Goal: Transaction & Acquisition: Subscribe to service/newsletter

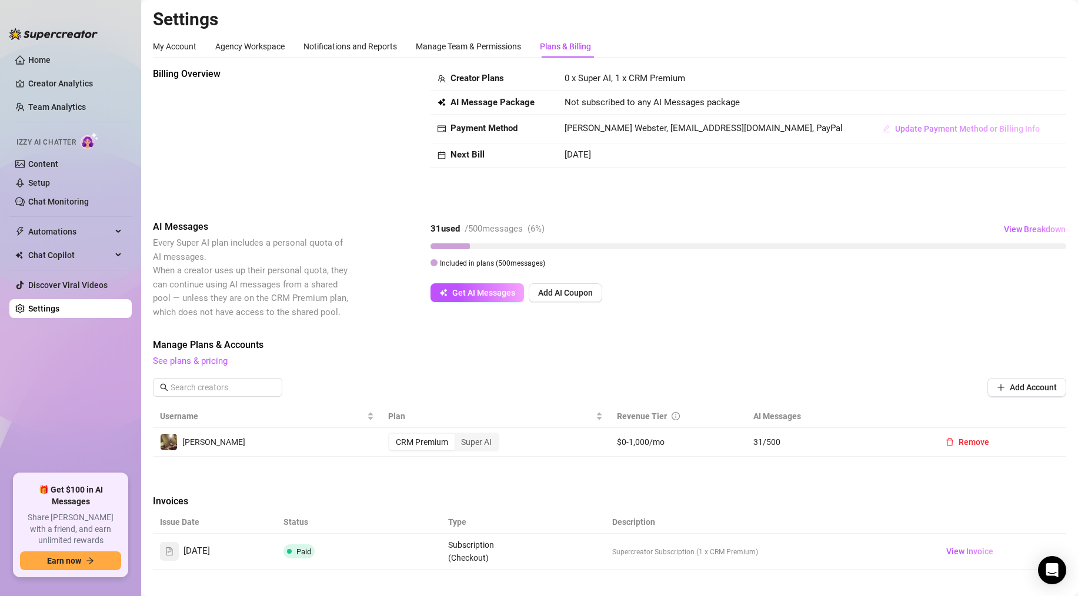
click at [895, 126] on span "Update Payment Method or Billing Info" at bounding box center [967, 128] width 145 height 9
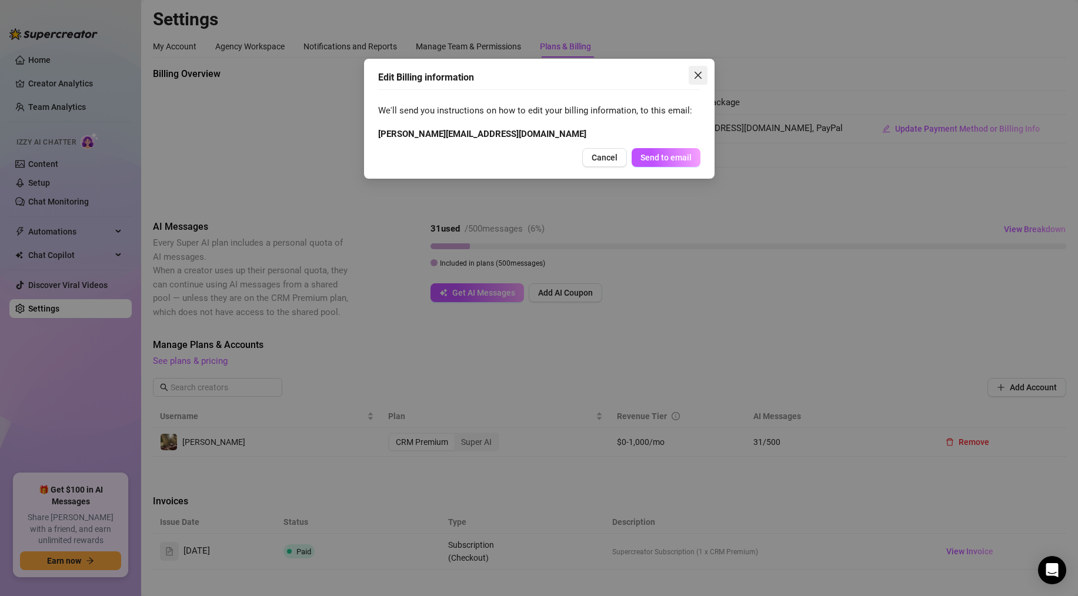
click at [690, 68] on button "Close" at bounding box center [697, 75] width 19 height 19
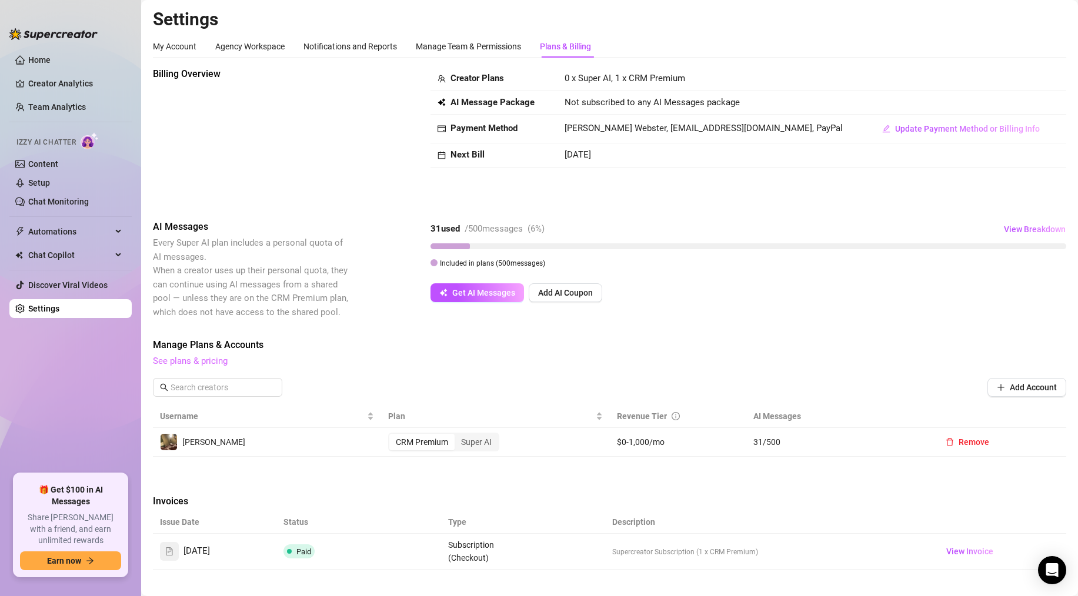
click at [188, 356] on link "See plans & pricing" at bounding box center [190, 361] width 75 height 11
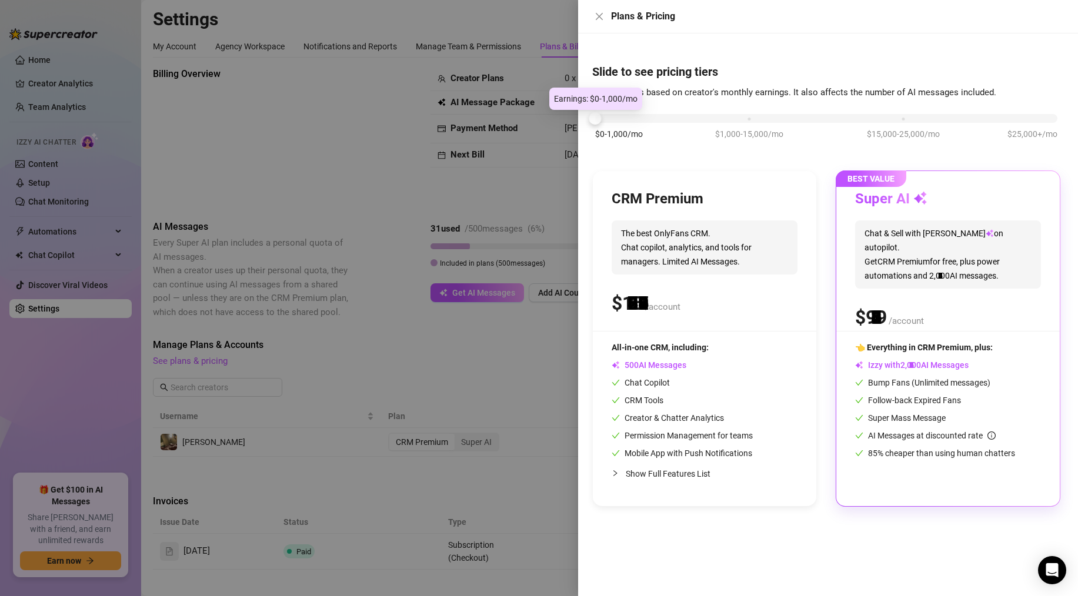
drag, startPoint x: 748, startPoint y: 118, endPoint x: 593, endPoint y: 109, distance: 156.0
click at [593, 109] on body "Home Creator Analytics Team Analytics Izzy AI Chatter Content Setup Chat Monito…" at bounding box center [539, 298] width 1078 height 596
click at [919, 255] on span "Chat & Sell with Izzy on autopilot. Get CRM Premium for free, plus power automa…" at bounding box center [948, 254] width 186 height 68
click at [938, 323] on div "Super AI Chat & Sell with Izzy on autopilot. Get CRM Premium for free, plus pow…" at bounding box center [948, 260] width 186 height 141
click at [775, 284] on div "CRM Premium The best OnlyFans CRM. Chat copilot, analytics, and tools for manag…" at bounding box center [704, 260] width 186 height 141
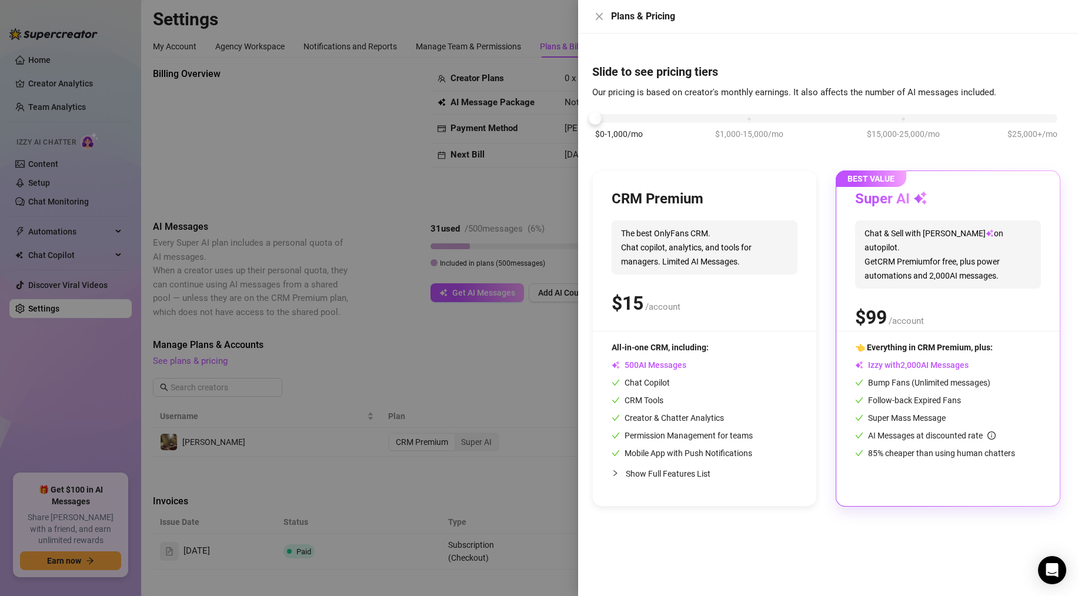
click at [885, 194] on h3 "Super AI" at bounding box center [891, 199] width 72 height 19
drag, startPoint x: 620, startPoint y: 114, endPoint x: 697, endPoint y: 121, distance: 77.3
click at [705, 119] on div "$0-1,000/mo $1,000-15,000/mo $15,000-25,000/mo $25,000+/mo" at bounding box center [826, 115] width 462 height 7
drag, startPoint x: 726, startPoint y: 121, endPoint x: 460, endPoint y: 99, distance: 266.6
click at [460, 99] on div "Plans & Pricing Slide to see pricing tiers Our pricing is based on creator's mo…" at bounding box center [539, 298] width 1078 height 596
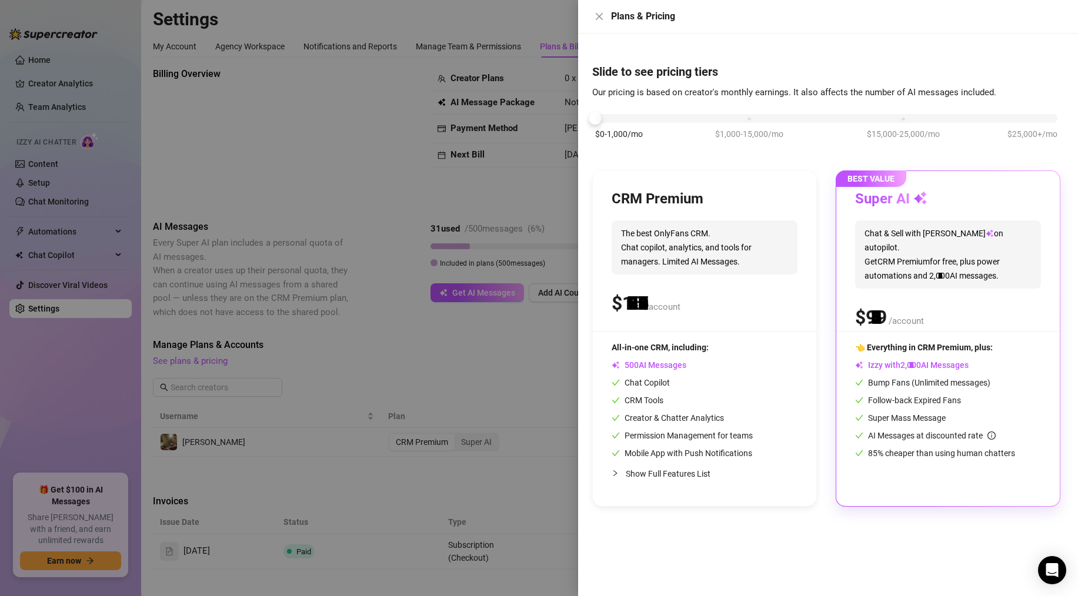
click at [964, 287] on div "Super AI Chat & Sell with Izzy on autopilot. Get CRM Premium for free, plus pow…" at bounding box center [948, 260] width 186 height 141
click at [991, 222] on span "Chat & Sell with Izzy on autopilot. Get CRM Premium for free, plus power automa…" at bounding box center [948, 254] width 186 height 68
click at [999, 303] on div "$ /account" at bounding box center [948, 317] width 186 height 29
click at [870, 306] on span "9" at bounding box center [870, 318] width 11 height 24
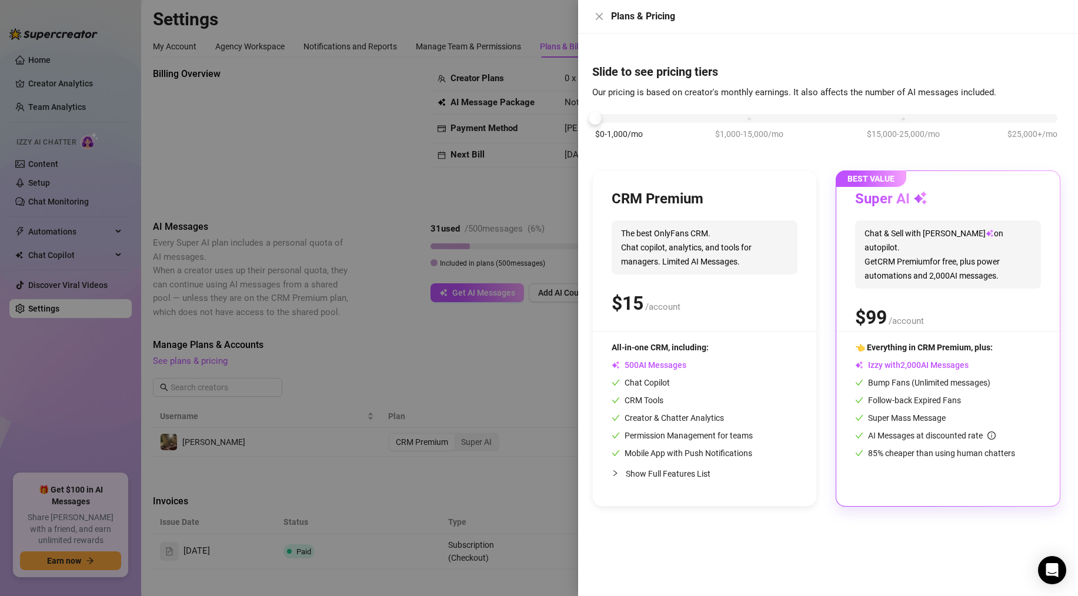
click at [732, 291] on div "$ /account" at bounding box center [704, 303] width 186 height 29
click at [882, 259] on span "Chat & Sell with Izzy on autopilot. Get CRM Premium for free, plus power automa…" at bounding box center [948, 254] width 186 height 68
click at [910, 368] on span "0" at bounding box center [909, 365] width 5 height 11
drag, startPoint x: 414, startPoint y: 170, endPoint x: 477, endPoint y: 170, distance: 62.9
click at [422, 169] on div at bounding box center [539, 298] width 1078 height 596
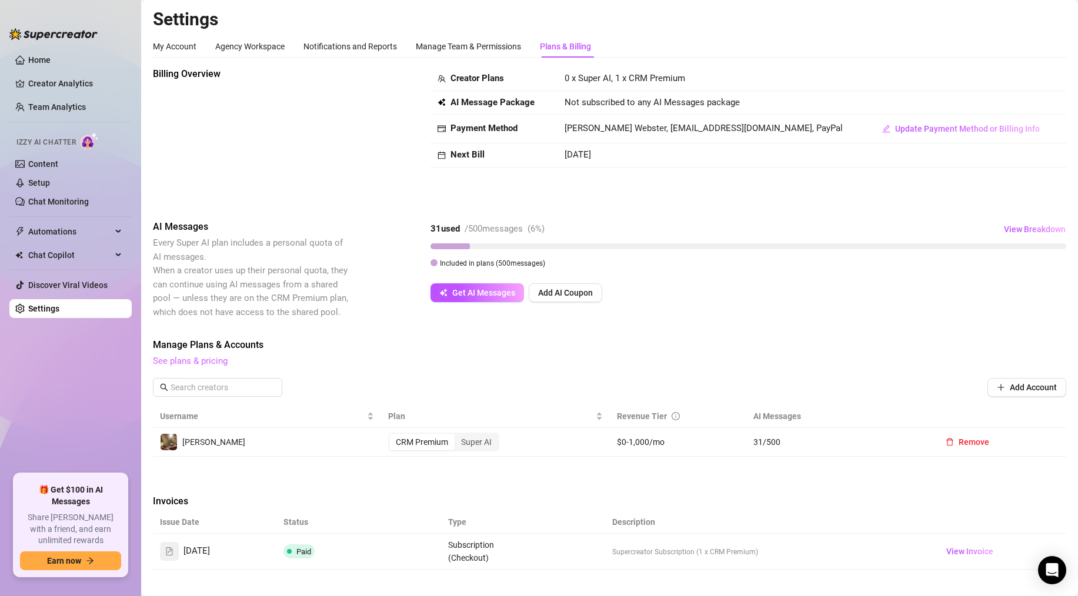
click at [216, 360] on link "See plans & pricing" at bounding box center [190, 361] width 75 height 11
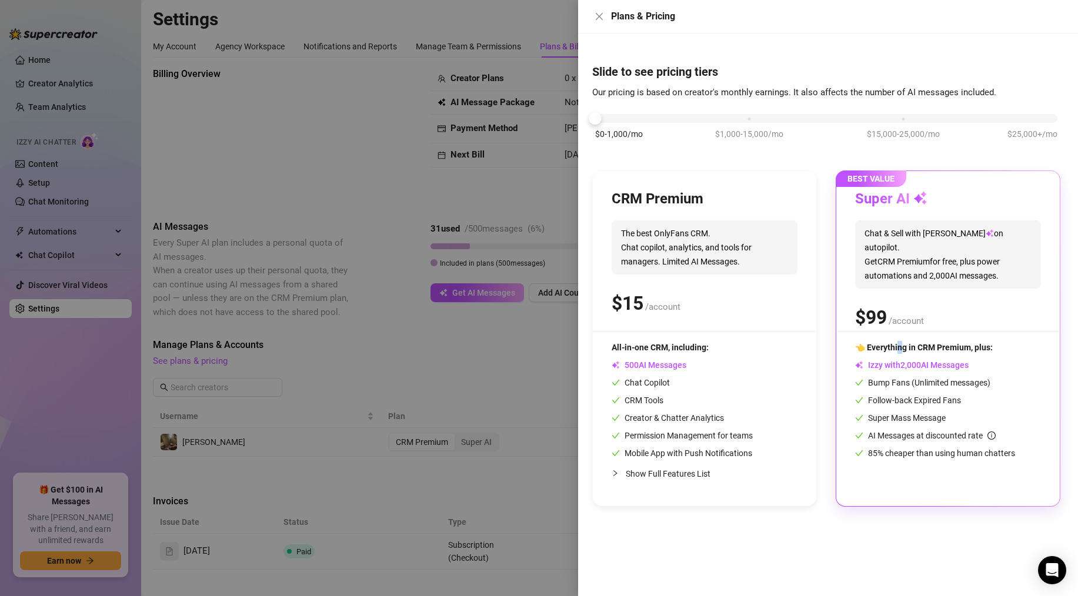
click at [901, 340] on div "BEST VALUE Super AI Chat & Sell with Izzy on autopilot. Get CRM Premium for fre…" at bounding box center [947, 338] width 223 height 335
click at [728, 342] on div "All-in-one CRM, including:" at bounding box center [681, 347] width 141 height 13
click at [912, 324] on div "Super AI Chat & Sell with Izzy on autopilot. Get CRM Premium for free, plus pow…" at bounding box center [948, 260] width 186 height 141
drag, startPoint x: 674, startPoint y: 278, endPoint x: 820, endPoint y: 277, distance: 145.8
click at [675, 278] on div "CRM Premium The best OnlyFans CRM. Chat copilot, analytics, and tools for manag…" at bounding box center [704, 260] width 186 height 141
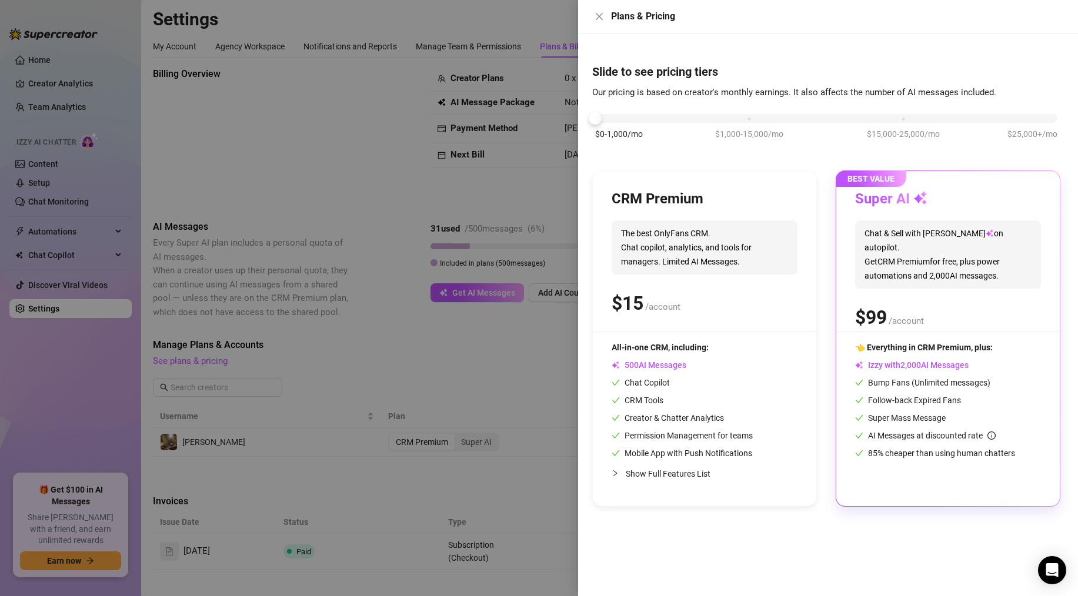
click at [897, 266] on span "Chat & Sell with Izzy on autopilot. Get CRM Premium for free, plus power automa…" at bounding box center [948, 254] width 186 height 68
click at [373, 377] on div at bounding box center [539, 298] width 1078 height 596
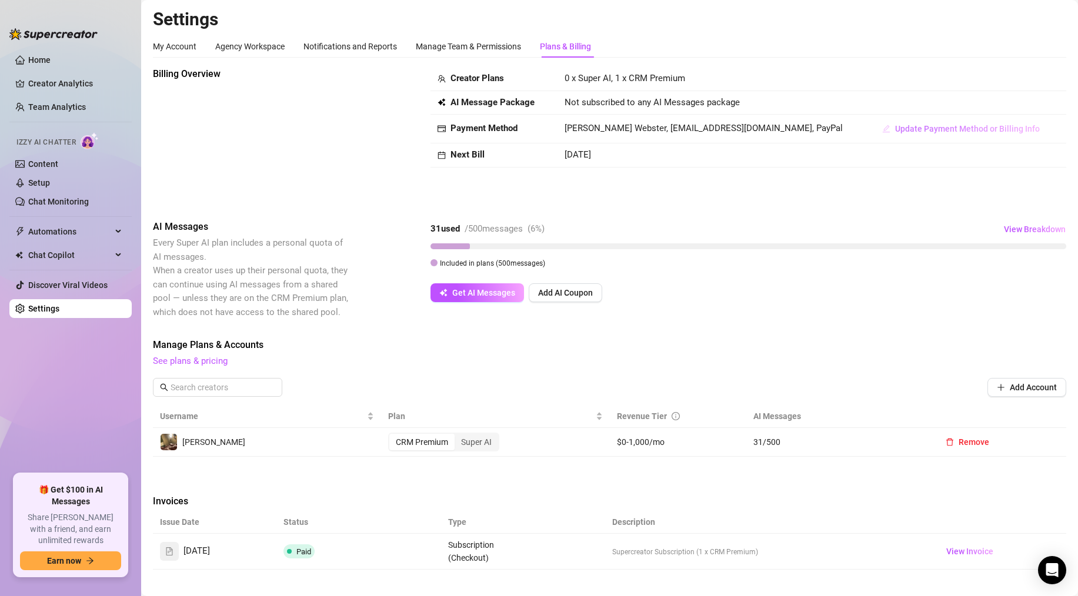
click at [895, 129] on span "Update Payment Method or Billing Info" at bounding box center [967, 128] width 145 height 9
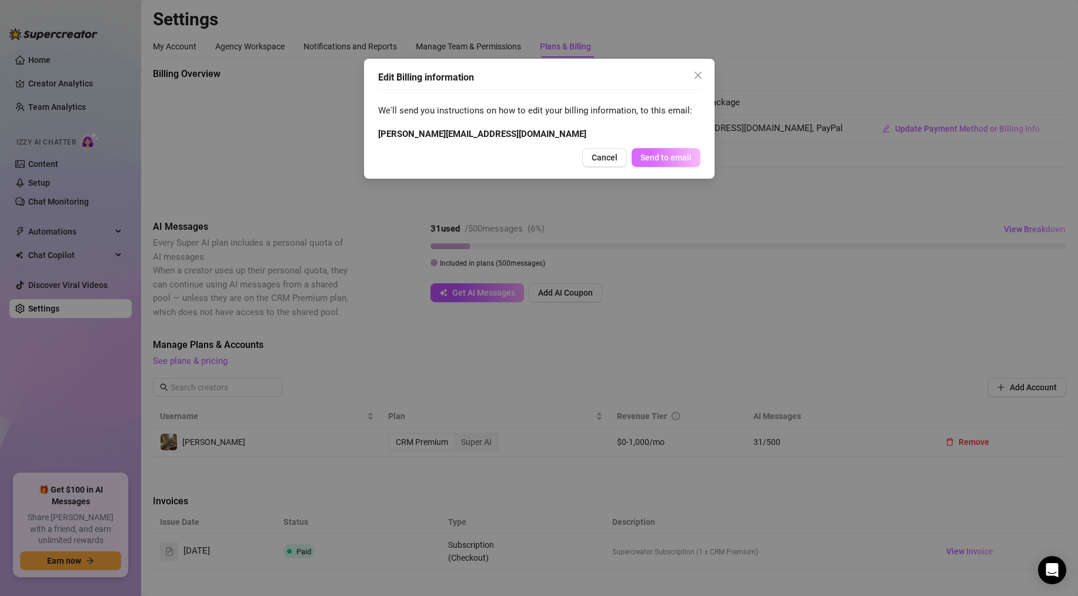
click at [683, 157] on span "Send to email" at bounding box center [665, 157] width 51 height 9
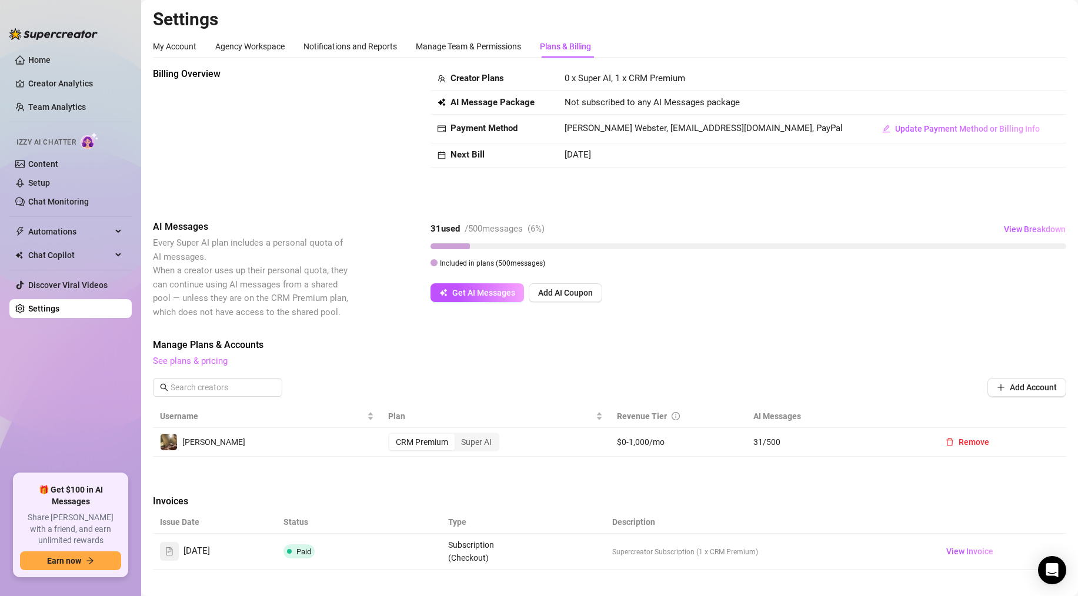
click at [205, 359] on link "See plans & pricing" at bounding box center [190, 361] width 75 height 11
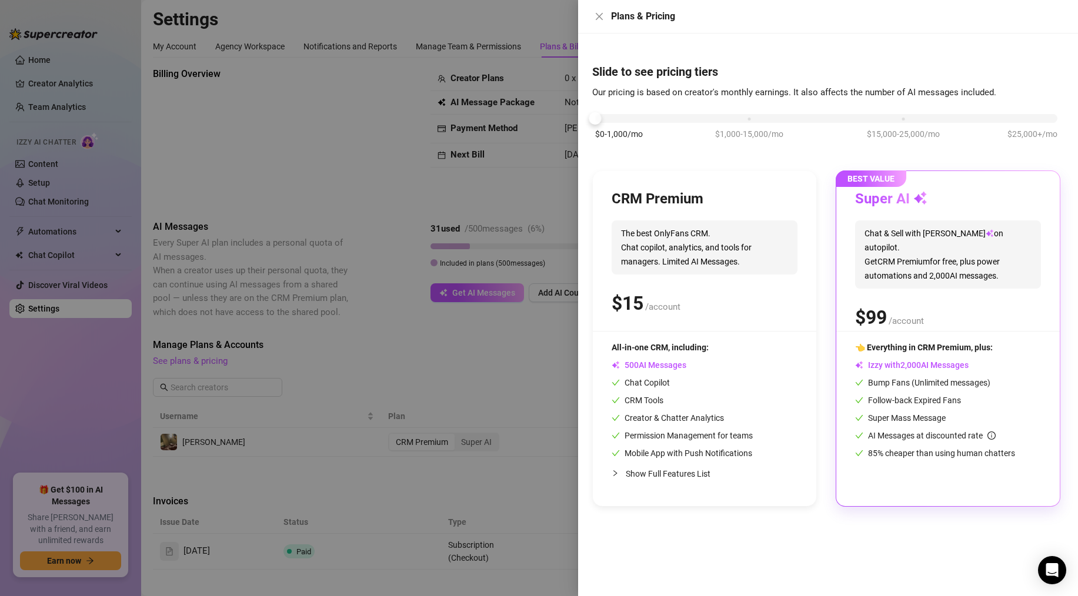
click at [1001, 255] on span "Chat & Sell with Izzy on autopilot. Get CRM Premium for free, plus power automa…" at bounding box center [948, 254] width 186 height 68
click at [910, 186] on div "BEST VALUE Super AI Chat & Sell with Izzy on autopilot. Get CRM Premium for fre…" at bounding box center [947, 338] width 223 height 335
drag, startPoint x: 613, startPoint y: 121, endPoint x: 757, endPoint y: 127, distance: 143.6
click at [757, 127] on div "$0-1,000/mo $1,000-15,000/mo $15,000-25,000/mo $25,000+/mo" at bounding box center [826, 132] width 468 height 66
click at [911, 226] on span "Chat & Sell with Izzy on autopilot. Get CRM Premium for free, plus power automa…" at bounding box center [948, 254] width 186 height 68
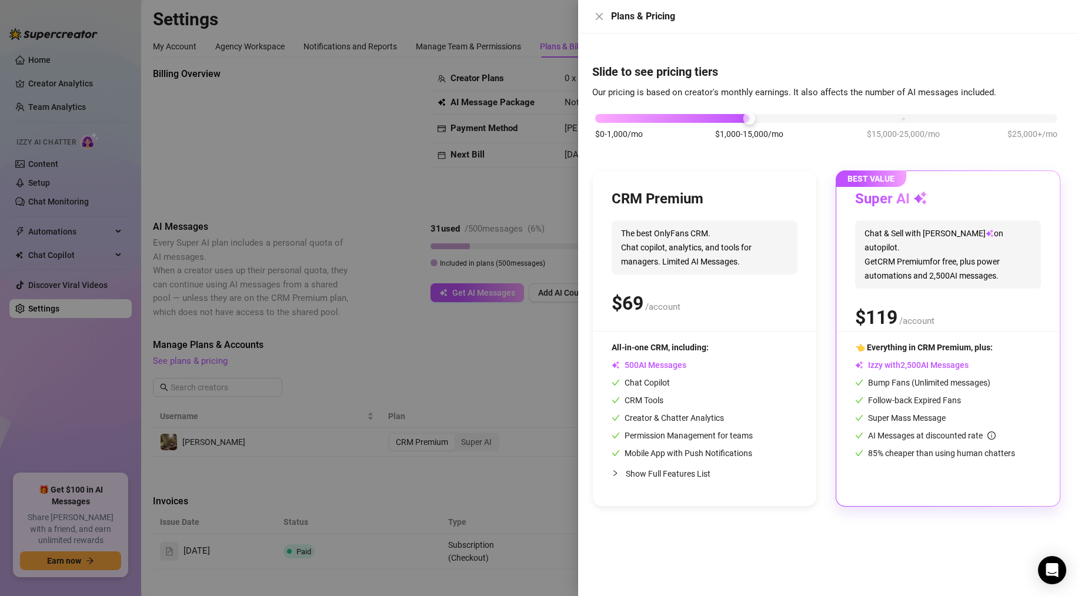
click at [745, 223] on span "The best OnlyFans CRM. Chat copilot, analytics, and tools for managers. Limited…" at bounding box center [704, 247] width 186 height 54
click at [882, 213] on div "Super AI Chat & Sell with Izzy on autopilot. Get CRM Premium for free, plus pow…" at bounding box center [948, 260] width 186 height 141
drag, startPoint x: 704, startPoint y: 119, endPoint x: 563, endPoint y: 128, distance: 142.0
click at [564, 128] on div "Plans & Pricing Slide to see pricing tiers Our pricing is based on creator's mo…" at bounding box center [539, 298] width 1078 height 596
click at [991, 248] on span "Chat & Sell with Izzy on autopilot. Get CRM Premium for free, plus power automa…" at bounding box center [948, 254] width 186 height 68
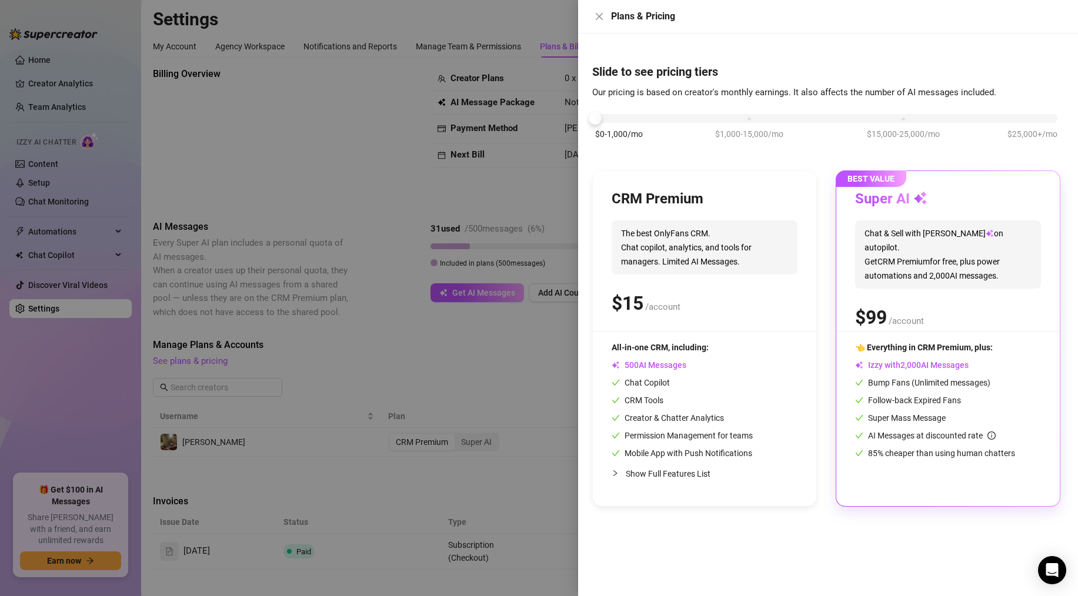
click at [865, 286] on div "Super AI Chat & Sell with Izzy on autopilot. Get CRM Premium for free, plus pow…" at bounding box center [948, 260] width 186 height 141
click at [949, 288] on div "Super AI Chat & Sell with Izzy on autopilot. Get CRM Premium for free, plus pow…" at bounding box center [948, 260] width 186 height 141
click at [301, 132] on div at bounding box center [539, 298] width 1078 height 596
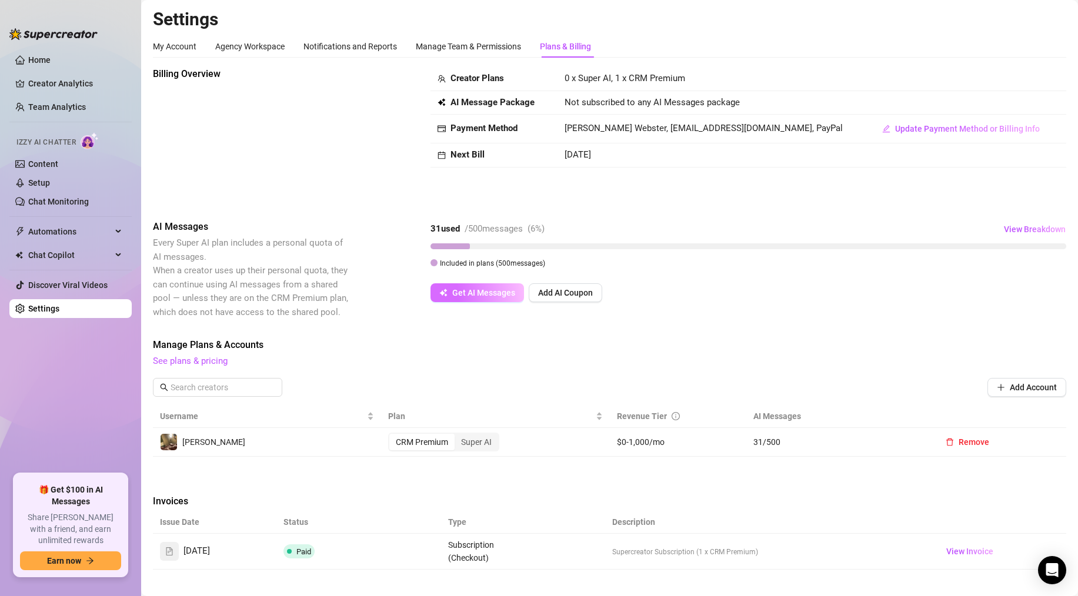
click at [480, 296] on span "Get AI Messages" at bounding box center [483, 292] width 63 height 9
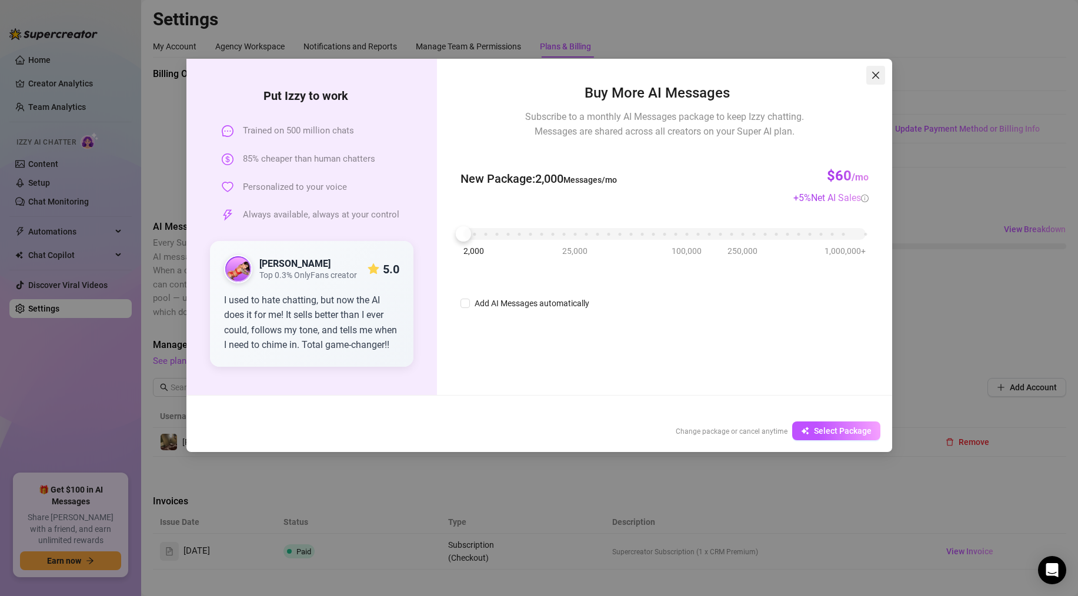
click at [871, 75] on icon "close" at bounding box center [875, 75] width 9 height 9
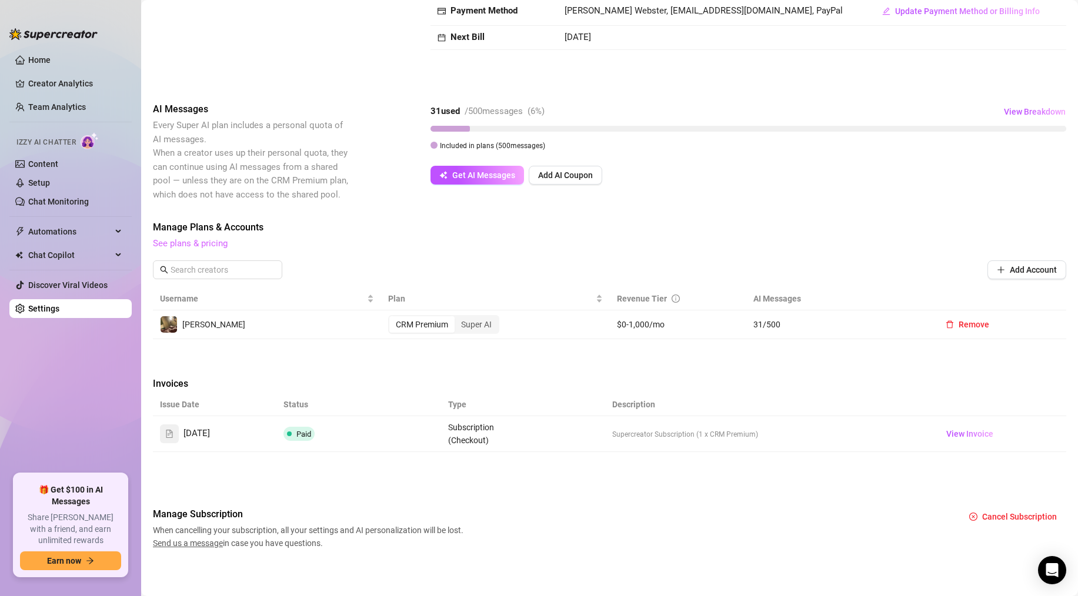
scroll to position [121, 0]
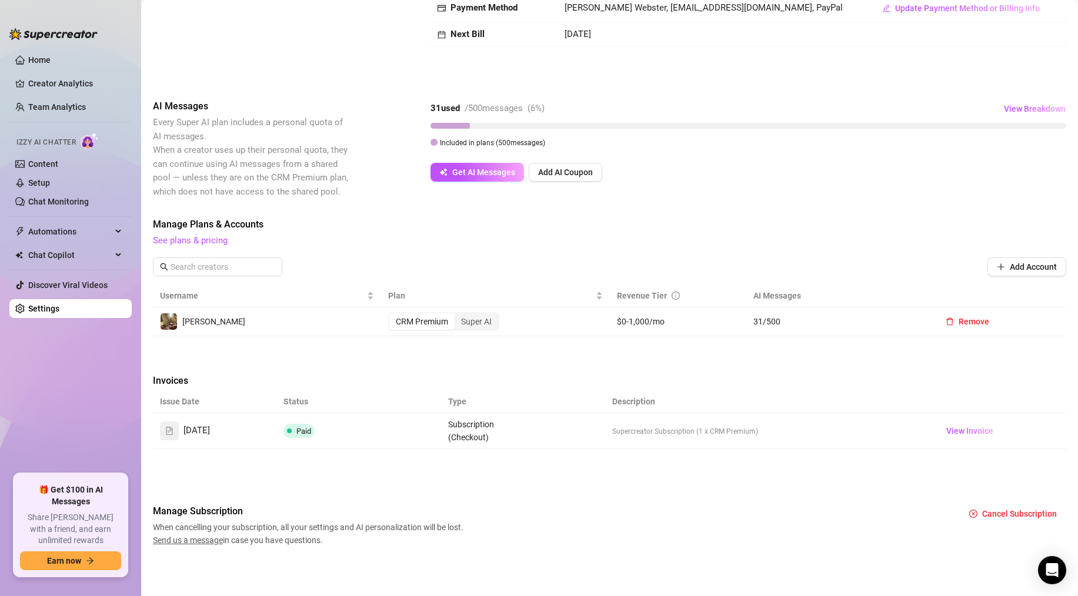
click at [209, 541] on span "Send us a message" at bounding box center [188, 540] width 70 height 9
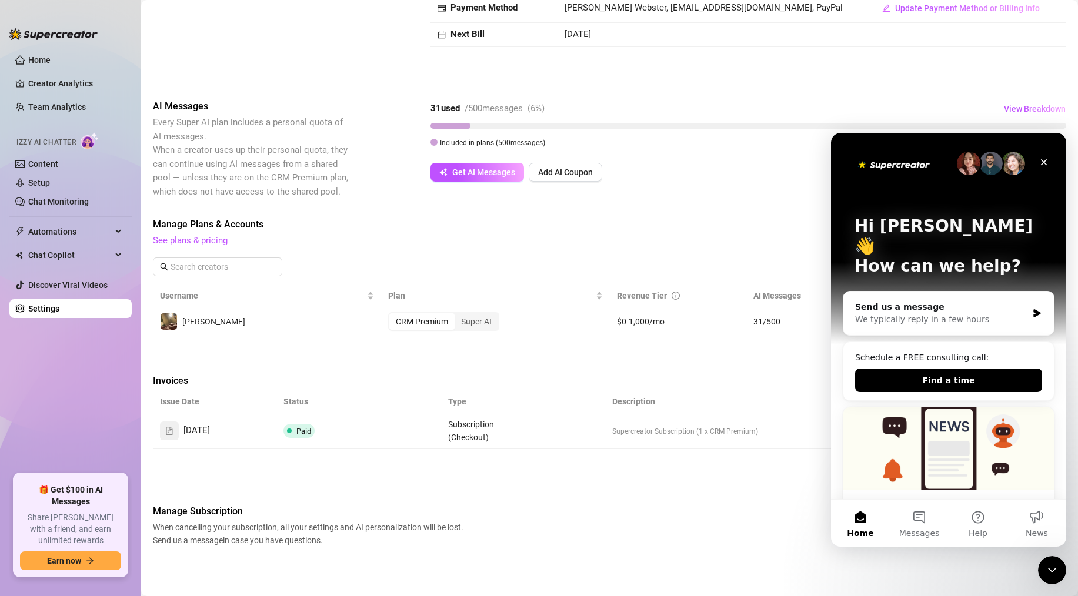
scroll to position [0, 0]
click at [1045, 160] on icon "Close" at bounding box center [1044, 162] width 6 height 6
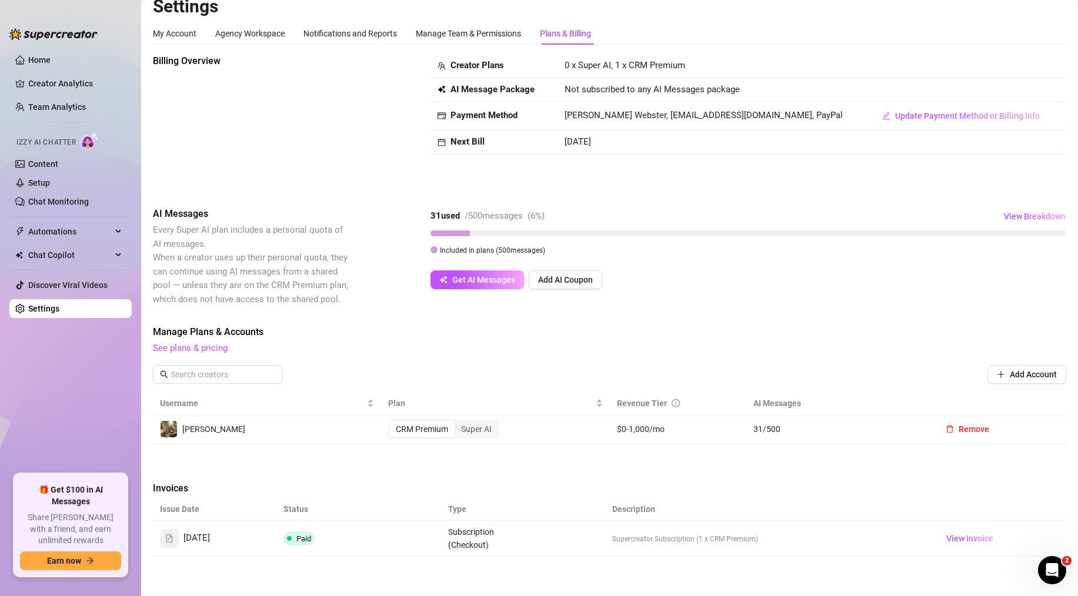
scroll to position [121, 0]
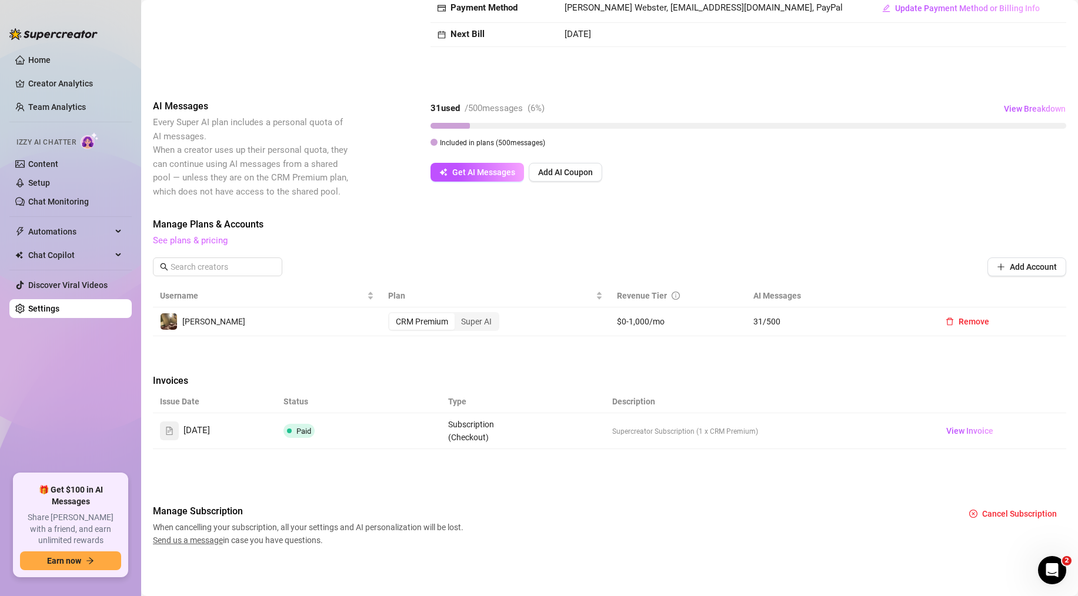
click at [167, 243] on link "See plans & pricing" at bounding box center [190, 240] width 75 height 11
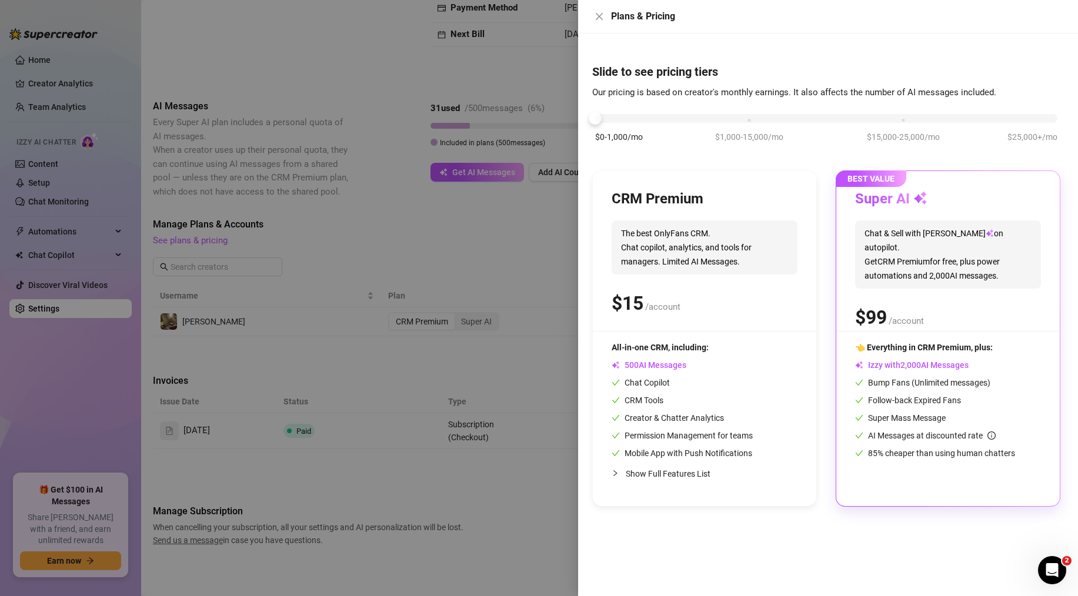
click at [801, 254] on div "CRM Premium The best OnlyFans CRM. Chat copilot, analytics, and tools for manag…" at bounding box center [704, 338] width 223 height 335
click at [923, 256] on span "Chat & Sell with Izzy on autopilot. Get CRM Premium for free, plus power automa…" at bounding box center [948, 254] width 186 height 68
click at [223, 234] on div at bounding box center [539, 298] width 1078 height 596
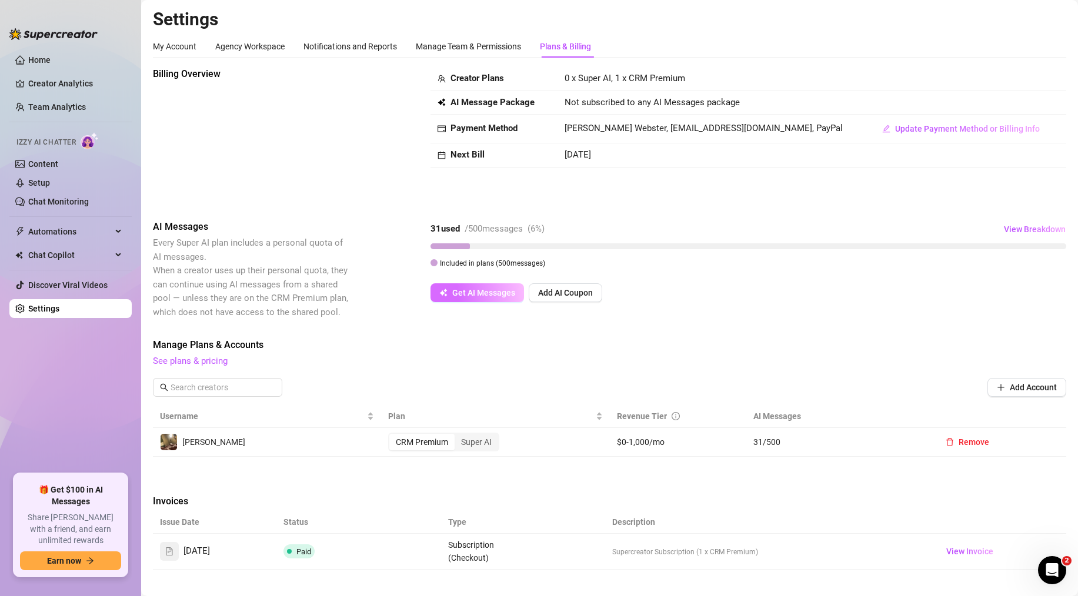
click at [486, 295] on span "Get AI Messages" at bounding box center [483, 292] width 63 height 9
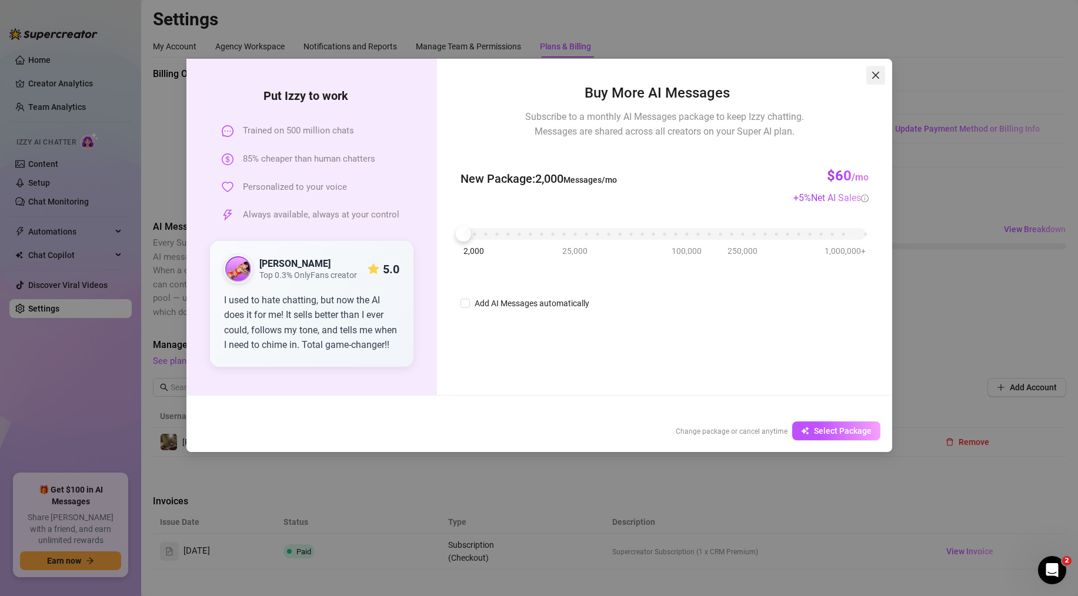
click at [875, 77] on icon "close" at bounding box center [875, 75] width 9 height 9
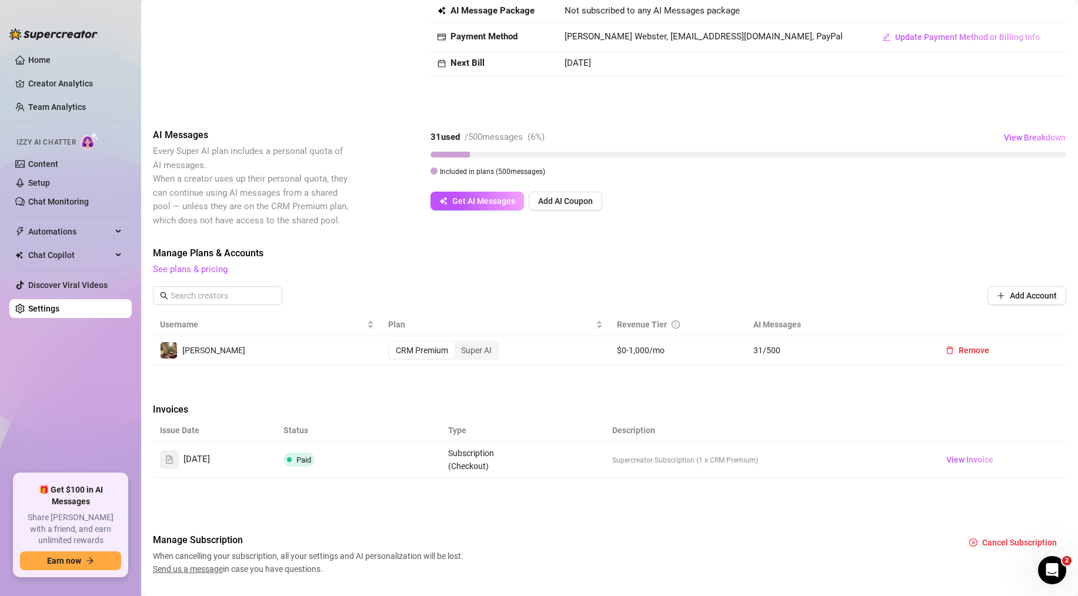
scroll to position [121, 0]
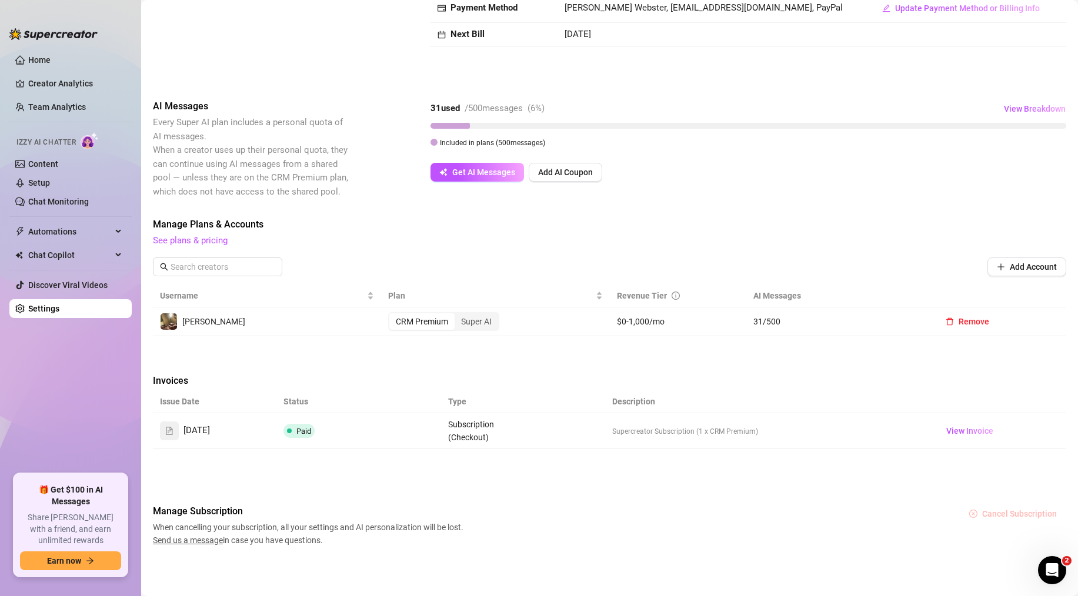
click at [994, 517] on span "Cancel Subscription" at bounding box center [1019, 513] width 75 height 9
click at [1061, 480] on span "OK" at bounding box center [1060, 483] width 11 height 9
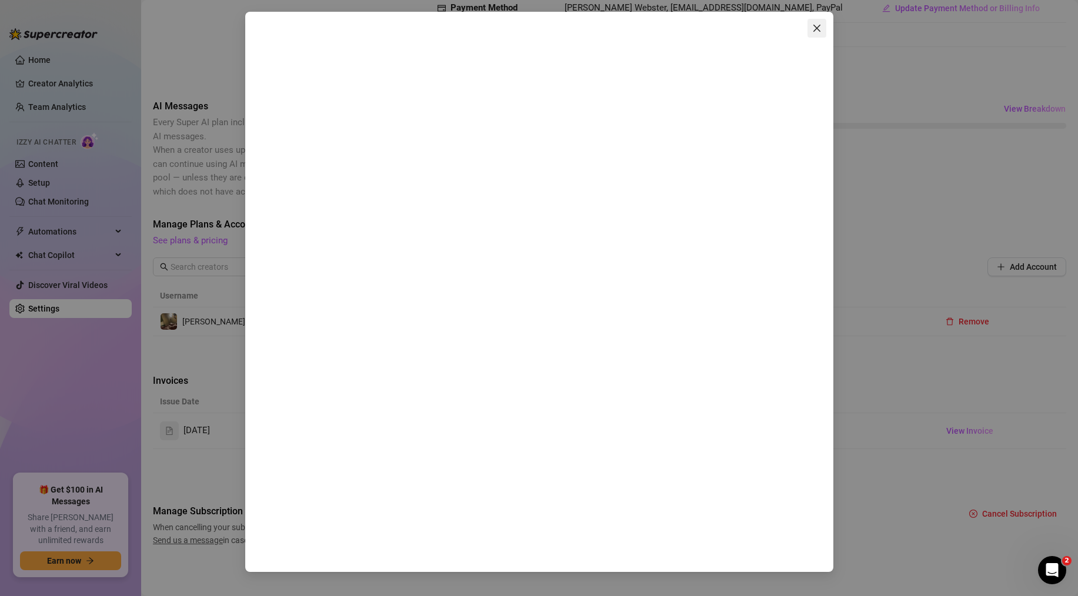
click at [822, 27] on span "Close" at bounding box center [816, 28] width 19 height 9
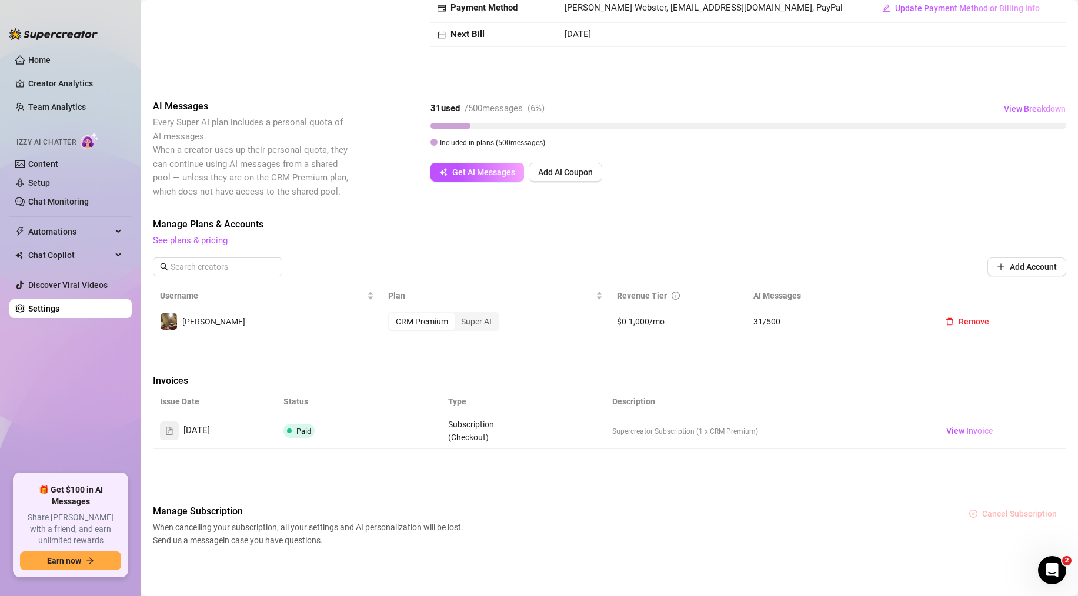
click at [1039, 520] on button "Cancel Subscription" at bounding box center [1012, 513] width 106 height 19
click at [1061, 484] on span "OK" at bounding box center [1060, 483] width 11 height 9
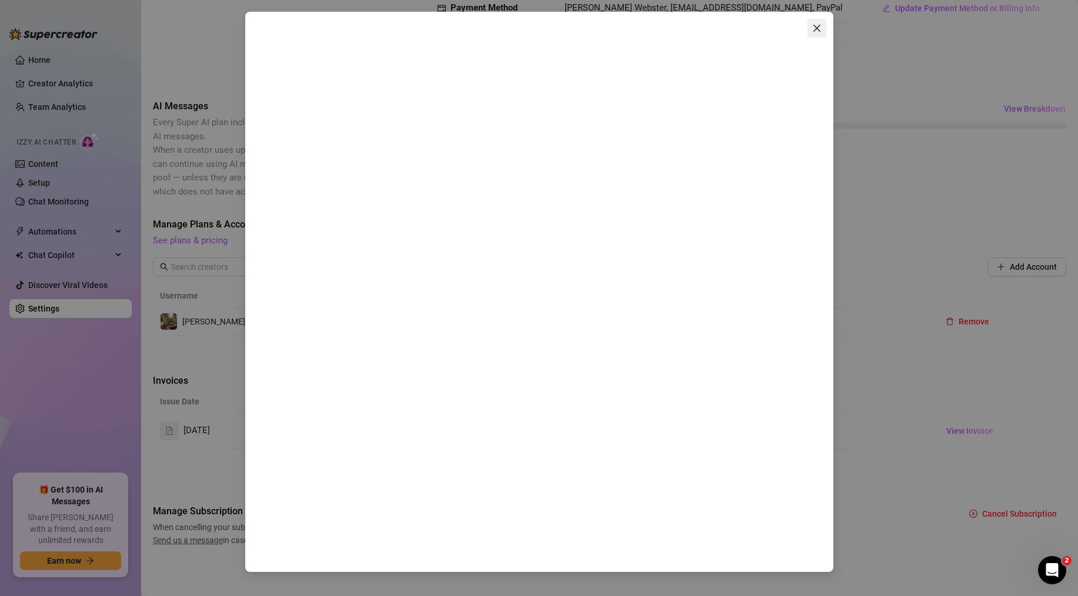
click at [817, 24] on icon "close" at bounding box center [816, 28] width 9 height 9
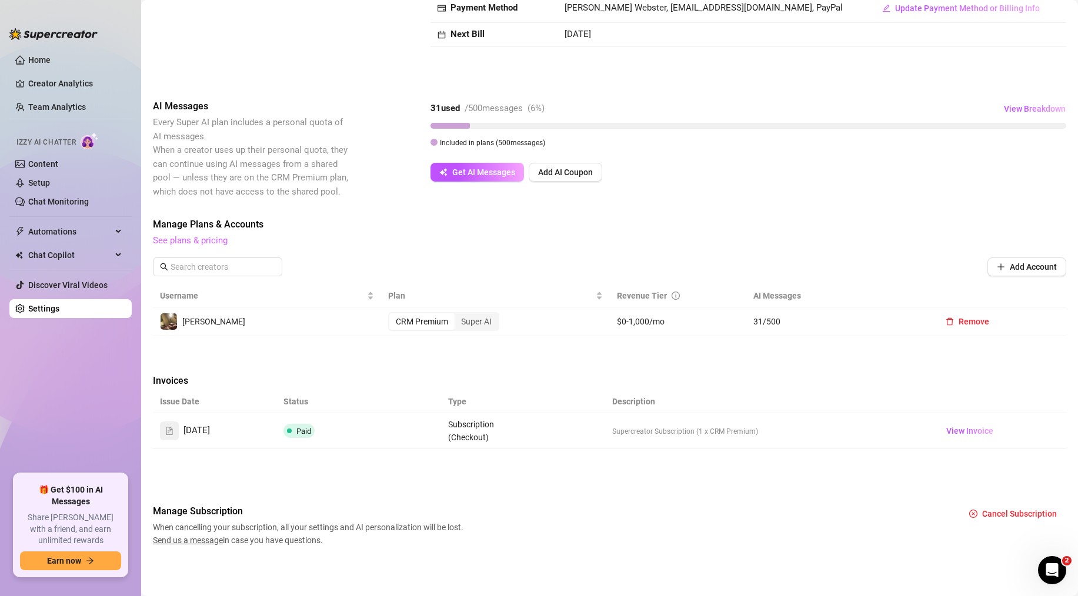
click at [210, 239] on link "See plans & pricing" at bounding box center [190, 240] width 75 height 11
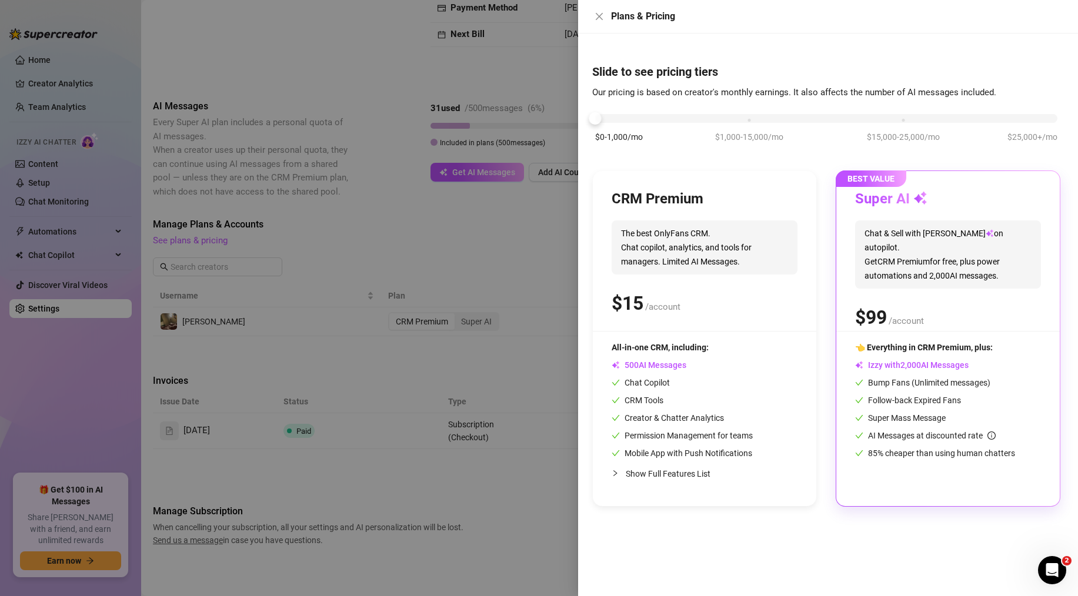
click at [1006, 260] on span "Chat & Sell with Izzy on autopilot. Get CRM Premium for free, plus power automa…" at bounding box center [948, 254] width 186 height 68
click at [834, 296] on div "CRM Premium The best OnlyFans CRM. Chat copilot, analytics, and tools for manag…" at bounding box center [826, 338] width 468 height 336
click at [905, 284] on div "Super AI Chat & Sell with Izzy on autopilot. Get CRM Premium for free, plus pow…" at bounding box center [948, 260] width 186 height 141
click at [754, 289] on div "$ /account" at bounding box center [704, 303] width 186 height 29
click at [747, 260] on span "The best OnlyFans CRM. Chat copilot, analytics, and tools for managers. Limited…" at bounding box center [704, 247] width 186 height 54
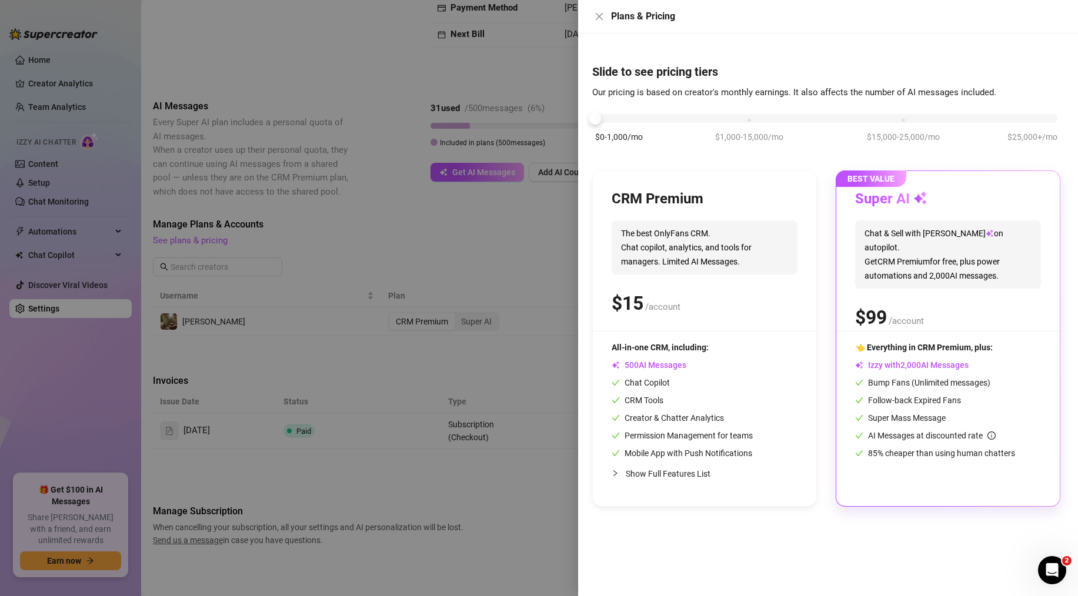
drag, startPoint x: 476, startPoint y: 212, endPoint x: 486, endPoint y: 210, distance: 10.1
click at [475, 212] on div at bounding box center [539, 298] width 1078 height 596
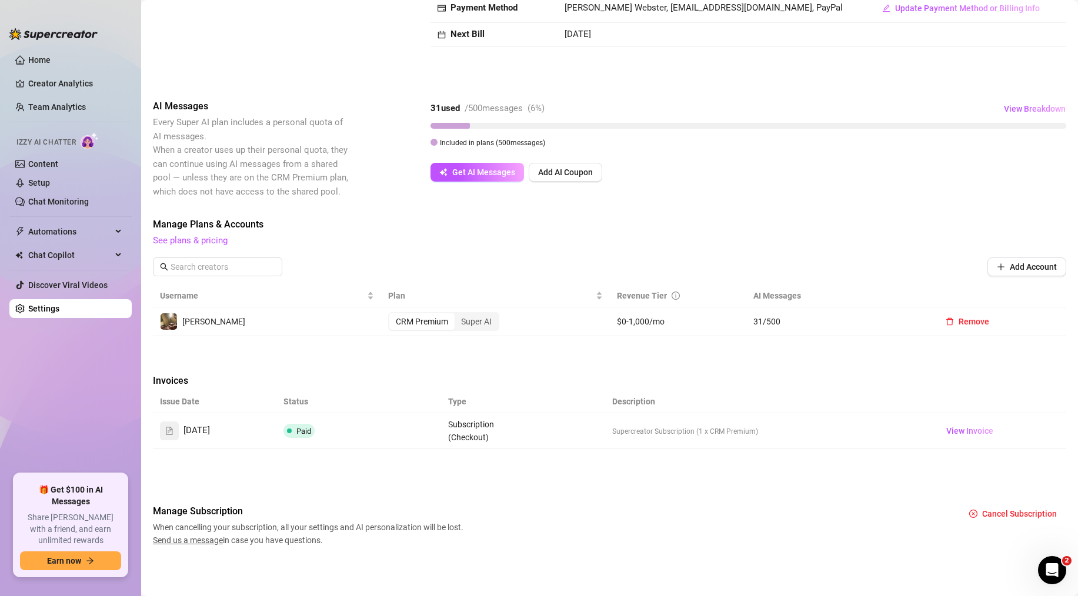
click at [83, 142] on img at bounding box center [90, 140] width 18 height 17
click at [59, 310] on link "Settings" at bounding box center [43, 308] width 31 height 9
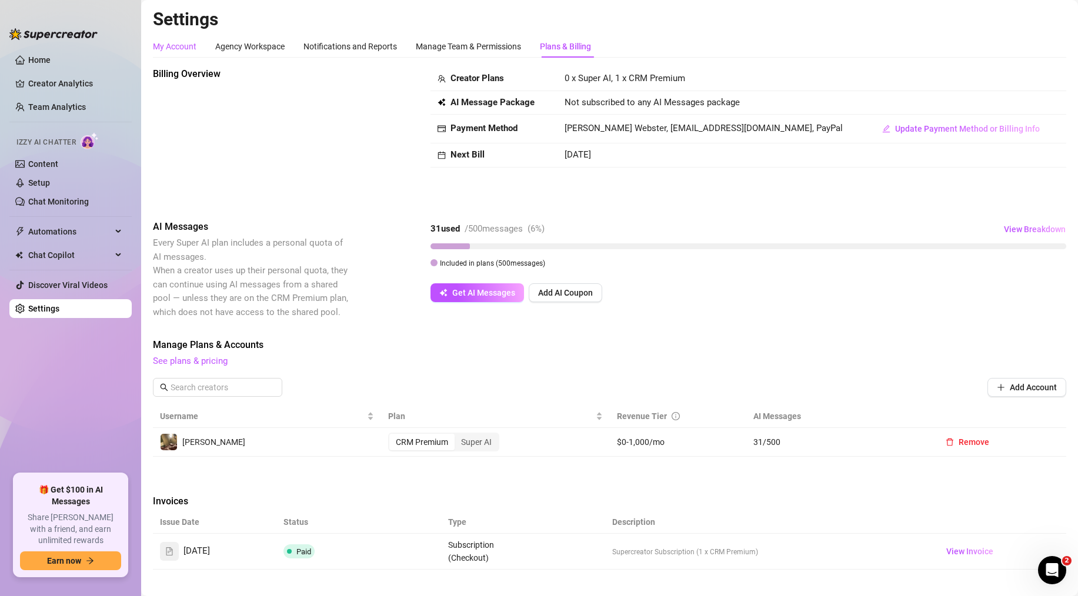
click at [187, 49] on div "My Account" at bounding box center [175, 46] width 44 height 13
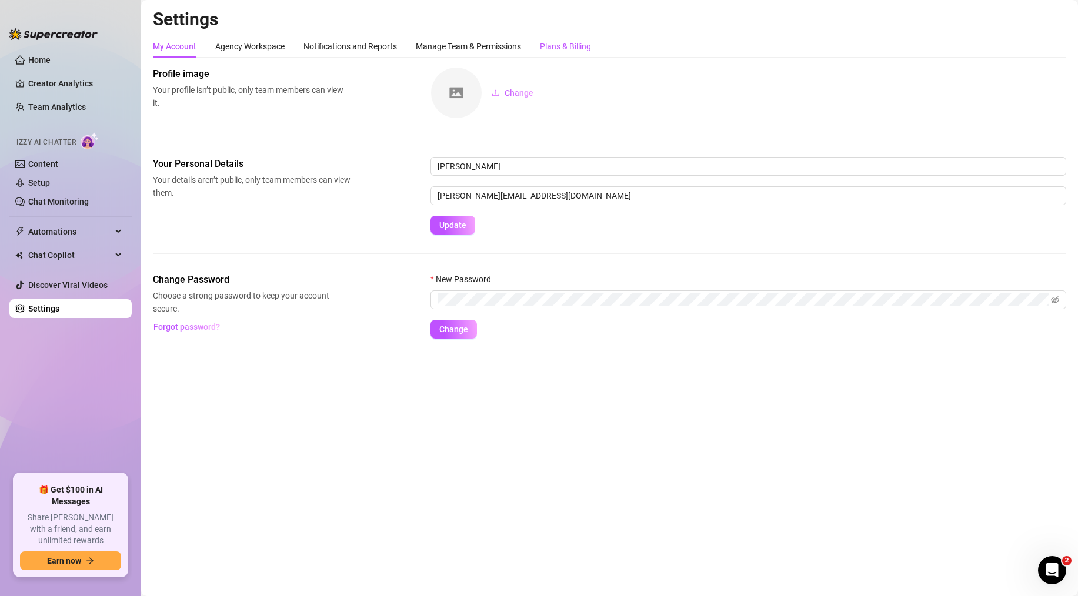
click at [563, 42] on div "Plans & Billing" at bounding box center [565, 46] width 51 height 13
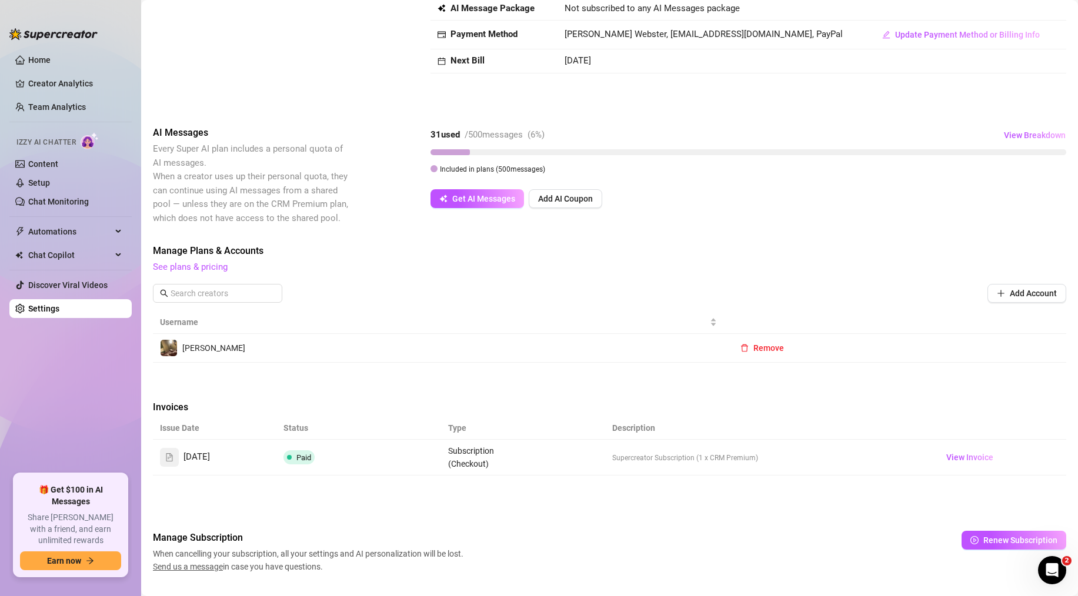
scroll to position [121, 0]
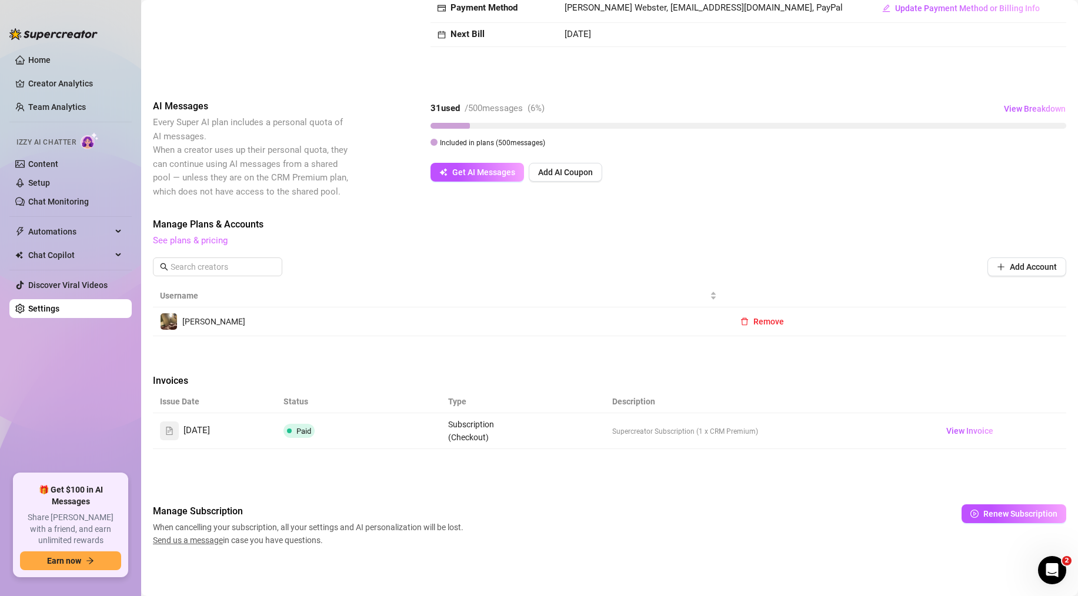
click at [212, 236] on link "See plans & pricing" at bounding box center [190, 240] width 75 height 11
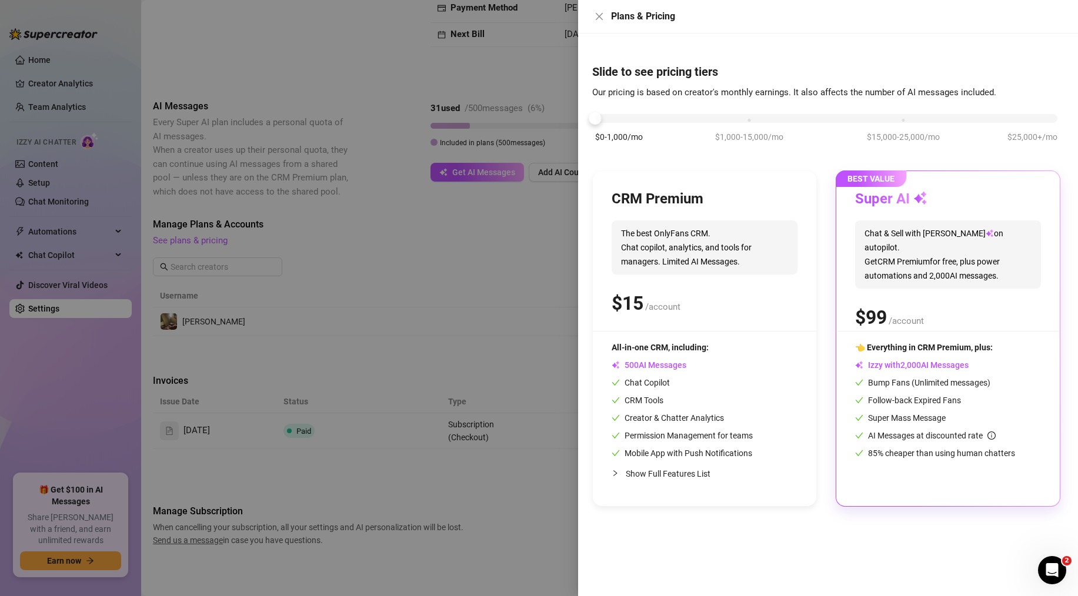
click at [903, 281] on div "Super AI Chat & Sell with Izzy on autopilot. Get CRM Premium for free, plus pow…" at bounding box center [948, 260] width 186 height 141
click at [998, 303] on div "$ /account" at bounding box center [948, 317] width 186 height 29
click at [1046, 568] on icon "Open Intercom Messenger" at bounding box center [1050, 568] width 19 height 19
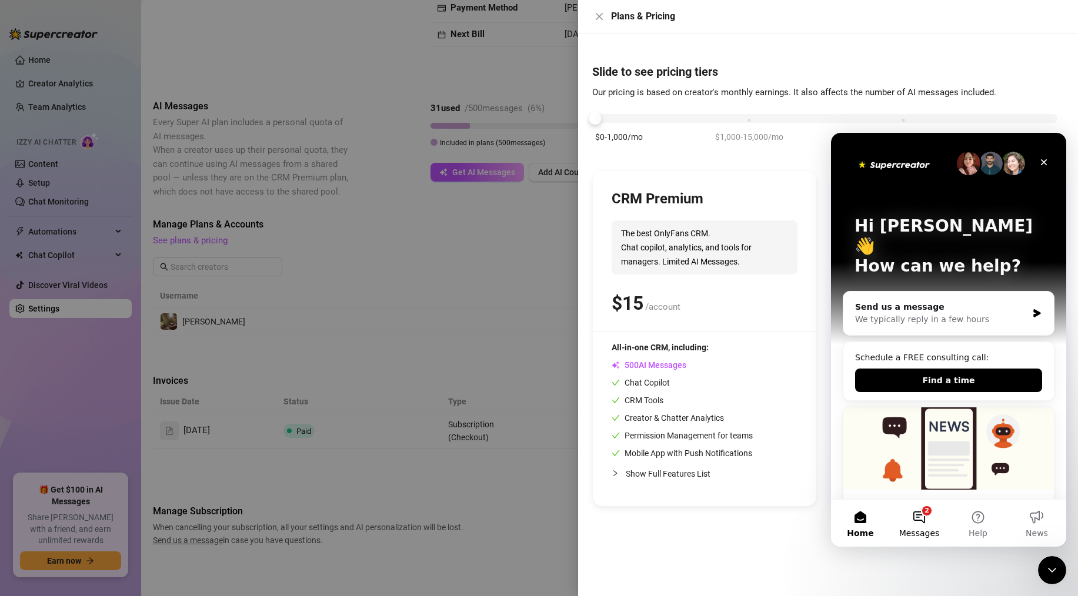
click at [925, 521] on button "2 Messages" at bounding box center [918, 523] width 59 height 47
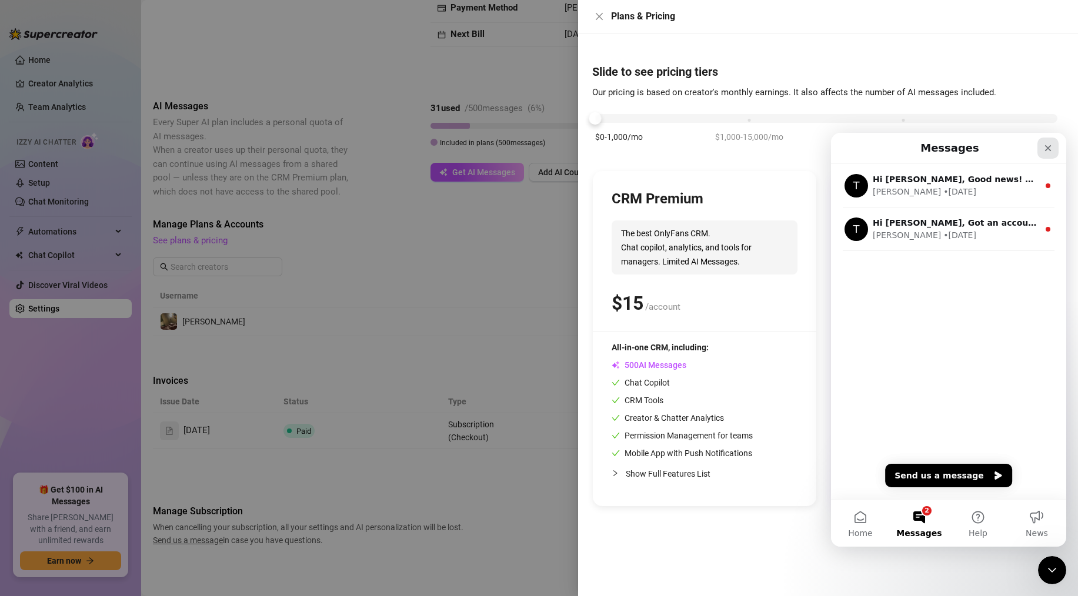
click at [1049, 147] on icon "Close" at bounding box center [1048, 148] width 6 height 6
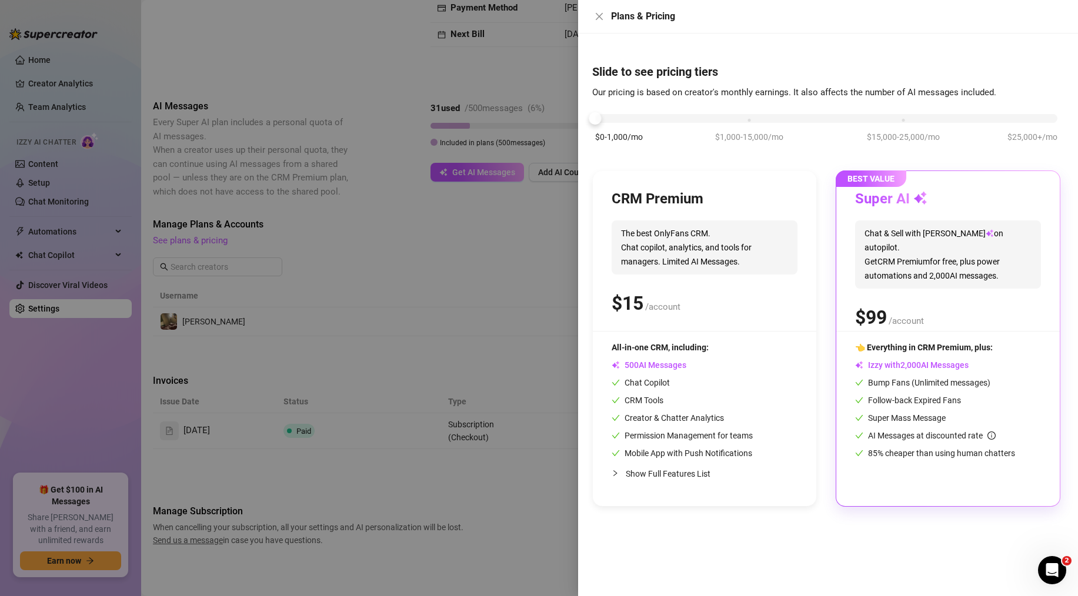
click at [959, 140] on div "$0-1,000/mo $1,000-15,000/mo $15,000-25,000/mo $25,000+/mo" at bounding box center [826, 132] width 468 height 66
click at [932, 223] on span "Chat & Sell with Izzy on autopilot. Get CRM Premium for free, plus power automa…" at bounding box center [948, 254] width 186 height 68
drag, startPoint x: 783, startPoint y: 227, endPoint x: 801, endPoint y: 223, distance: 18.6
click at [785, 227] on span "The best OnlyFans CRM. Chat copilot, analytics, and tools for managers. Limited…" at bounding box center [704, 247] width 186 height 54
drag, startPoint x: 844, startPoint y: 218, endPoint x: 798, endPoint y: 233, distance: 48.2
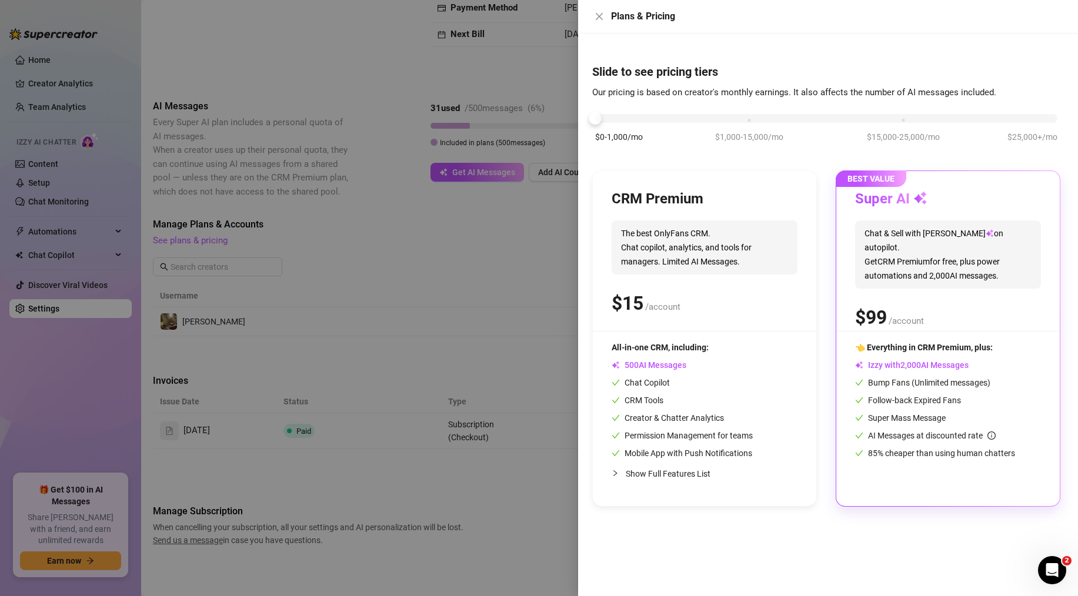
click at [745, 230] on span "The best OnlyFans CRM. Chat copilot, analytics, and tools for managers. Limited…" at bounding box center [704, 247] width 186 height 54
click at [1034, 249] on span "Chat & Sell with Izzy on autopilot. Get CRM Premium for free, plus power automa…" at bounding box center [948, 254] width 186 height 68
click at [1027, 250] on span "Chat & Sell with Izzy on autopilot. Get CRM Premium for free, plus power automa…" at bounding box center [948, 254] width 186 height 68
click at [1006, 276] on div "Super AI Chat & Sell with Izzy on autopilot. Get CRM Premium for free, plus pow…" at bounding box center [948, 260] width 186 height 141
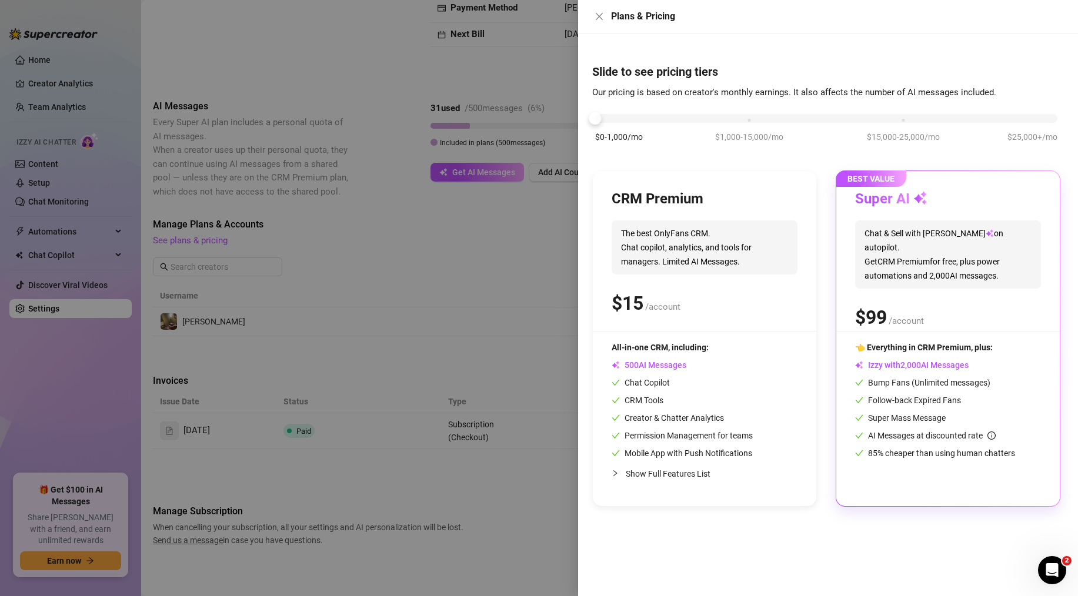
click at [1006, 276] on div "Super AI Chat & Sell with Izzy on autopilot. Get CRM Premium for free, plus pow…" at bounding box center [948, 260] width 186 height 141
drag, startPoint x: 434, startPoint y: 285, endPoint x: 427, endPoint y: 286, distance: 7.2
click at [433, 285] on div at bounding box center [539, 298] width 1078 height 596
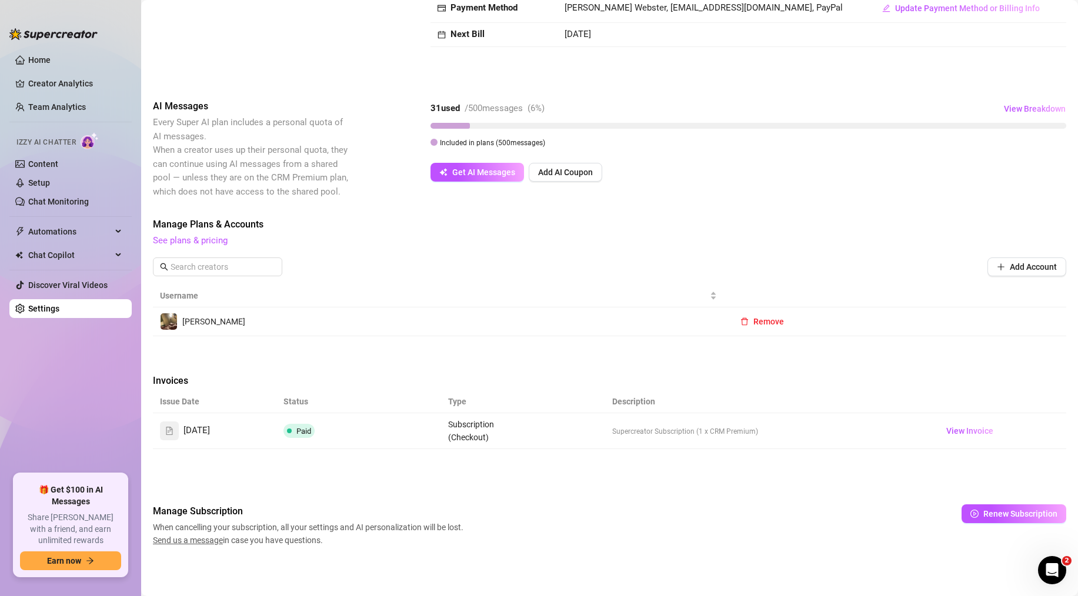
scroll to position [0, 0]
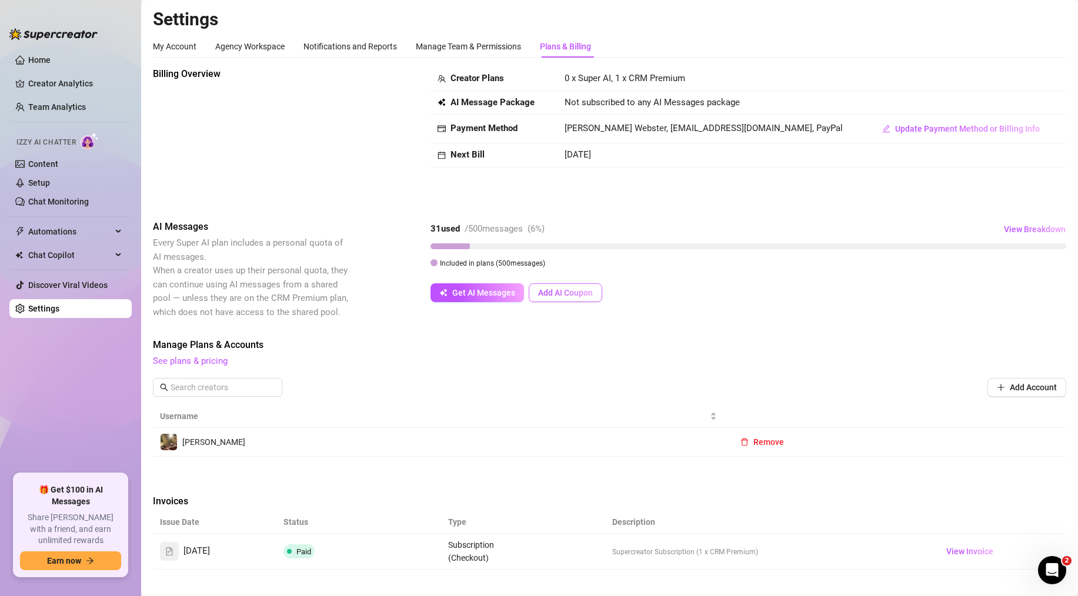
click at [580, 302] on button "Add AI Coupon" at bounding box center [565, 292] width 73 height 19
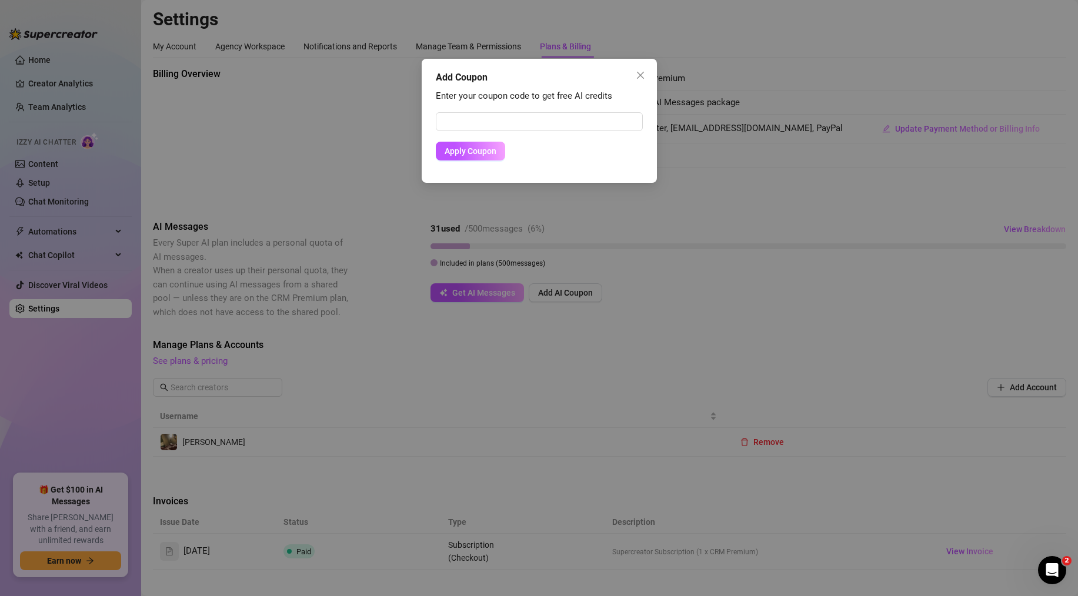
click at [642, 73] on icon "close" at bounding box center [640, 75] width 9 height 9
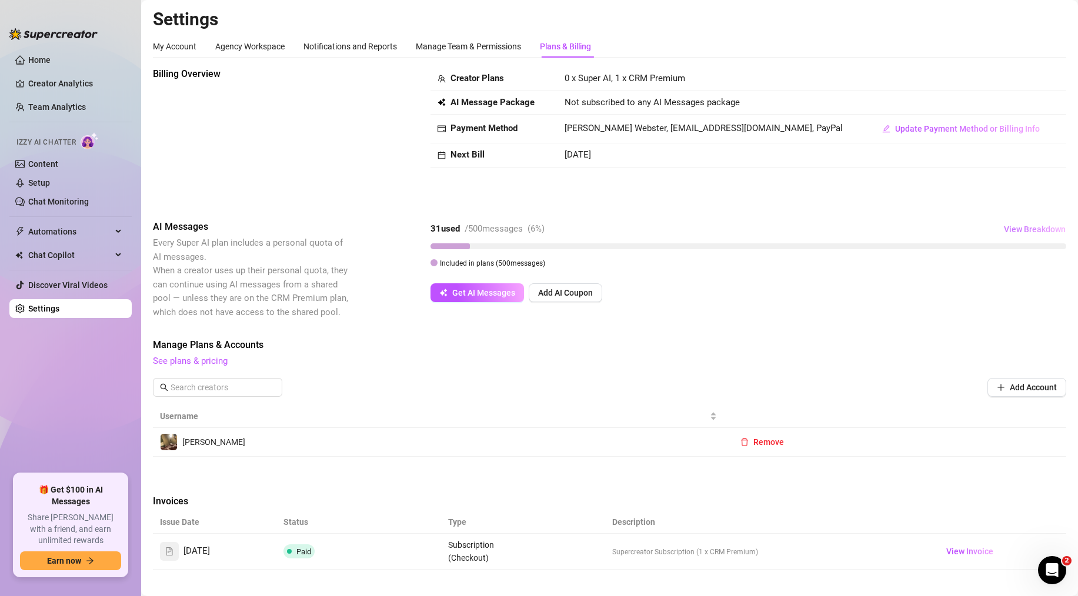
click at [1036, 225] on span "View Breakdown" at bounding box center [1035, 229] width 62 height 9
click at [1018, 327] on div "Billing Overview Creator Plans 0 x Super AI, 1 x CRM Premium AI Message Package…" at bounding box center [609, 367] width 913 height 600
click at [567, 79] on span "0 x Super AI, 1 x CRM Premium" at bounding box center [624, 78] width 121 height 11
click at [215, 360] on link "See plans & pricing" at bounding box center [190, 361] width 75 height 11
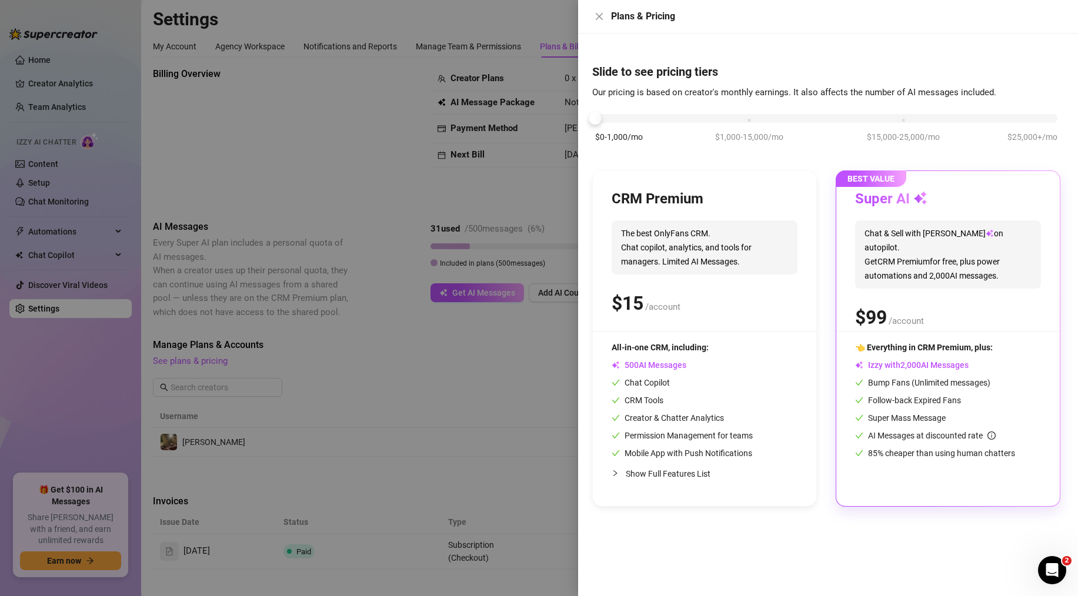
click at [644, 446] on div "All-in-one CRM, including: AI Messages Chat Copilot CRM Tools Creator & Chatter…" at bounding box center [681, 400] width 141 height 119
click at [641, 392] on div "All-in-one CRM, including: AI Messages Chat Copilot CRM Tools Creator & Chatter…" at bounding box center [681, 400] width 141 height 119
click at [869, 400] on span "Follow-back Expired Fans" at bounding box center [908, 400] width 106 height 9
drag, startPoint x: 852, startPoint y: 366, endPoint x: 881, endPoint y: 363, distance: 29.5
click at [881, 363] on div "BEST VALUE Super AI Chat & Sell with Izzy on autopilot. Get CRM Premium for fre…" at bounding box center [947, 338] width 223 height 335
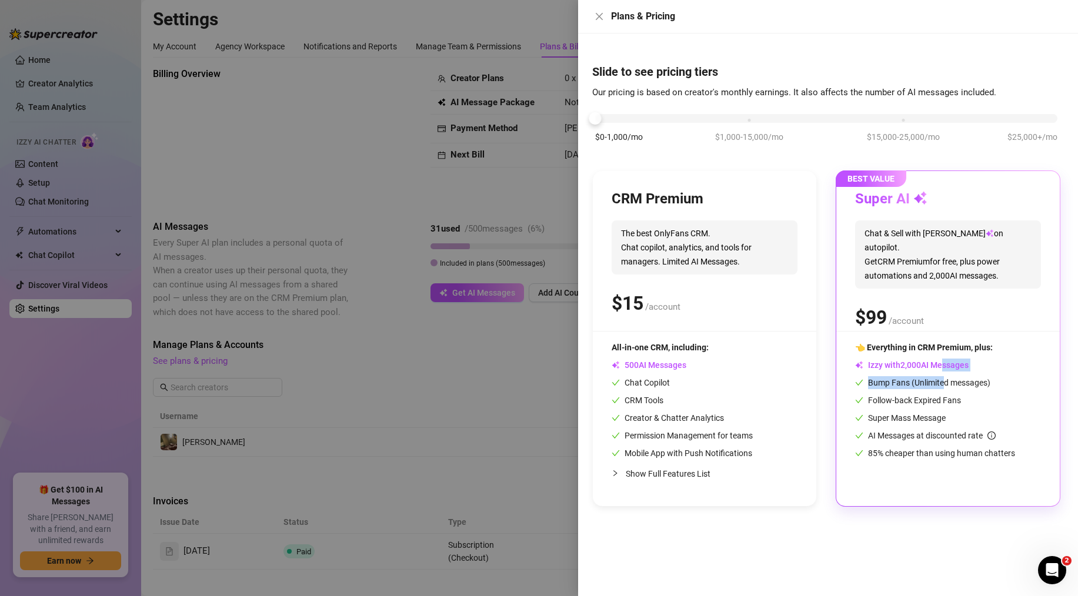
drag, startPoint x: 941, startPoint y: 375, endPoint x: 949, endPoint y: 401, distance: 27.3
click at [947, 381] on div "👈 Everything in CRM Premium, plus: Izzy with AI Messages Bump Fans (Unlimited m…" at bounding box center [948, 400] width 186 height 119
click at [962, 439] on span "AI Messages at discounted rate" at bounding box center [932, 435] width 128 height 9
click at [991, 183] on div "BEST VALUE Super AI Chat & Sell with Izzy on autopilot. Get CRM Premium for fre…" at bounding box center [947, 338] width 223 height 335
click at [868, 202] on h3 "Super AI" at bounding box center [891, 199] width 72 height 19
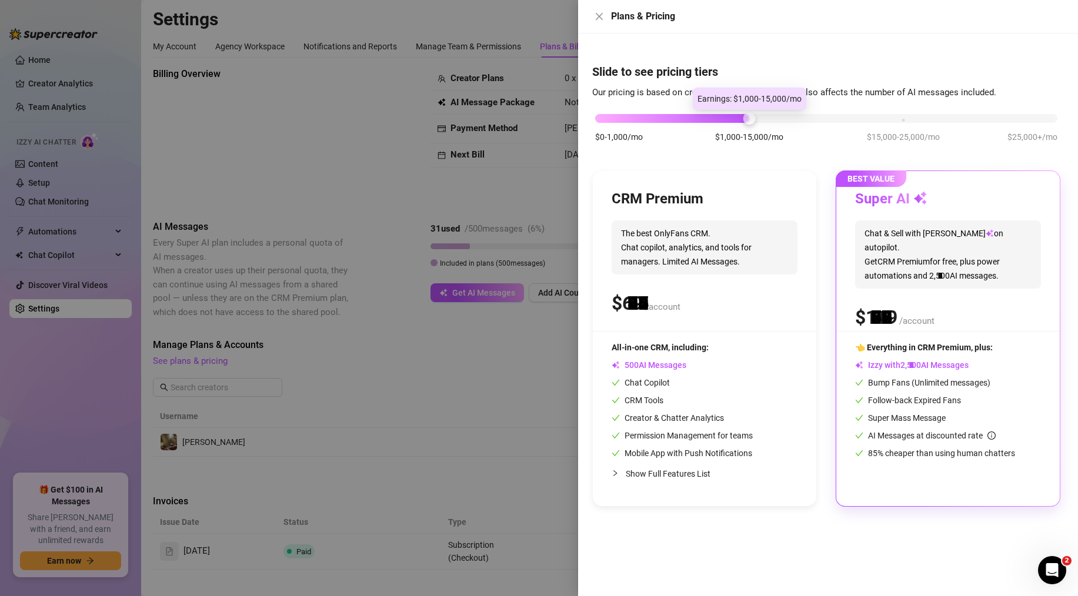
drag, startPoint x: 657, startPoint y: 118, endPoint x: 757, endPoint y: 116, distance: 99.4
click at [757, 116] on div at bounding box center [826, 118] width 462 height 9
click at [891, 266] on span "Chat & Sell with Izzy on autopilot. Get CRM Premium for free, plus power automa…" at bounding box center [948, 254] width 186 height 68
click at [937, 184] on div "BEST VALUE Super AI Chat & Sell with Izzy on autopilot. Get CRM Premium for fre…" at bounding box center [947, 338] width 223 height 335
click at [929, 389] on div "Bump Fans (Unlimited messages)" at bounding box center [948, 382] width 186 height 13
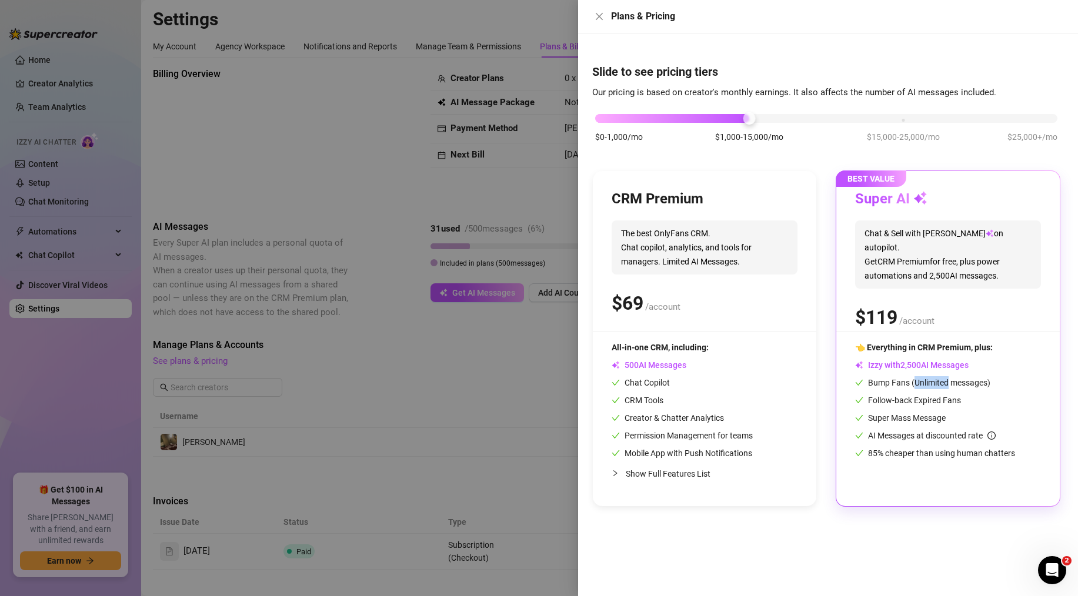
drag, startPoint x: 929, startPoint y: 389, endPoint x: 757, endPoint y: 378, distance: 172.0
click at [919, 389] on div "Bump Fans (Unlimited messages)" at bounding box center [948, 382] width 186 height 13
click at [643, 327] on div "CRM Premium The best OnlyFans CRM. Chat copilot, analytics, and tools for manag…" at bounding box center [704, 260] width 186 height 141
click at [703, 277] on div "CRM Premium The best OnlyFans CRM. Chat copilot, analytics, and tools for manag…" at bounding box center [704, 260] width 186 height 141
click at [1009, 230] on span "Chat & Sell with Izzy on autopilot. Get CRM Premium for free, plus power automa…" at bounding box center [948, 254] width 186 height 68
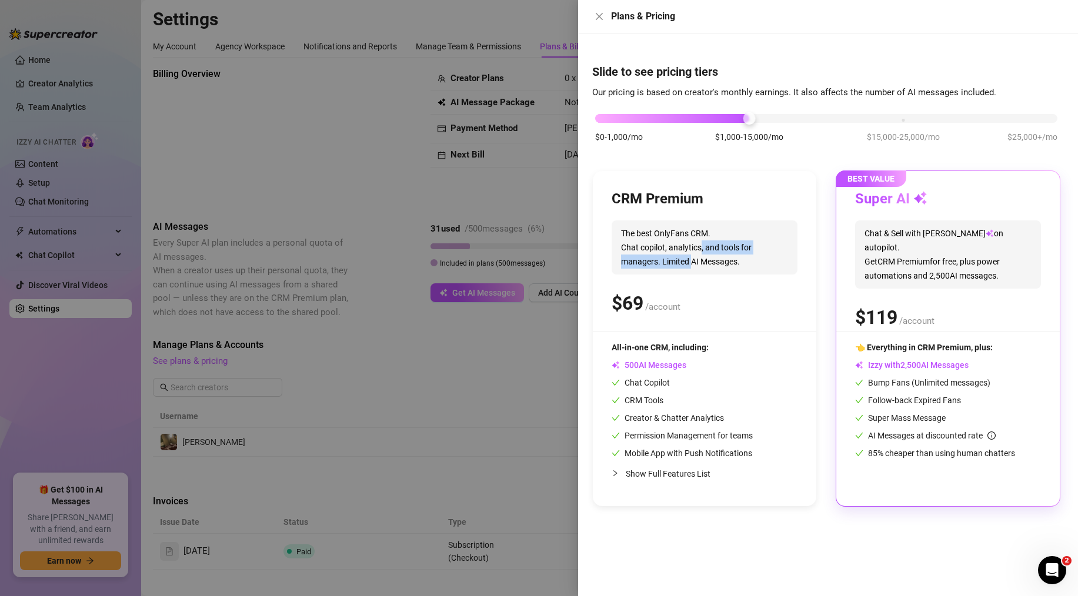
drag, startPoint x: 694, startPoint y: 256, endPoint x: 909, endPoint y: 108, distance: 261.2
click at [701, 253] on span "The best OnlyFans CRM. Chat copilot, analytics, and tools for managers. Limited…" at bounding box center [704, 247] width 186 height 54
click at [887, 135] on span "$15,000-25,000/mo" at bounding box center [903, 137] width 73 height 13
click at [1017, 115] on div "$0-1,000/mo $1,000-15,000/mo $15,000-25,000/mo $25,000+/mo" at bounding box center [826, 115] width 462 height 7
drag, startPoint x: 1061, startPoint y: 121, endPoint x: 619, endPoint y: 118, distance: 442.1
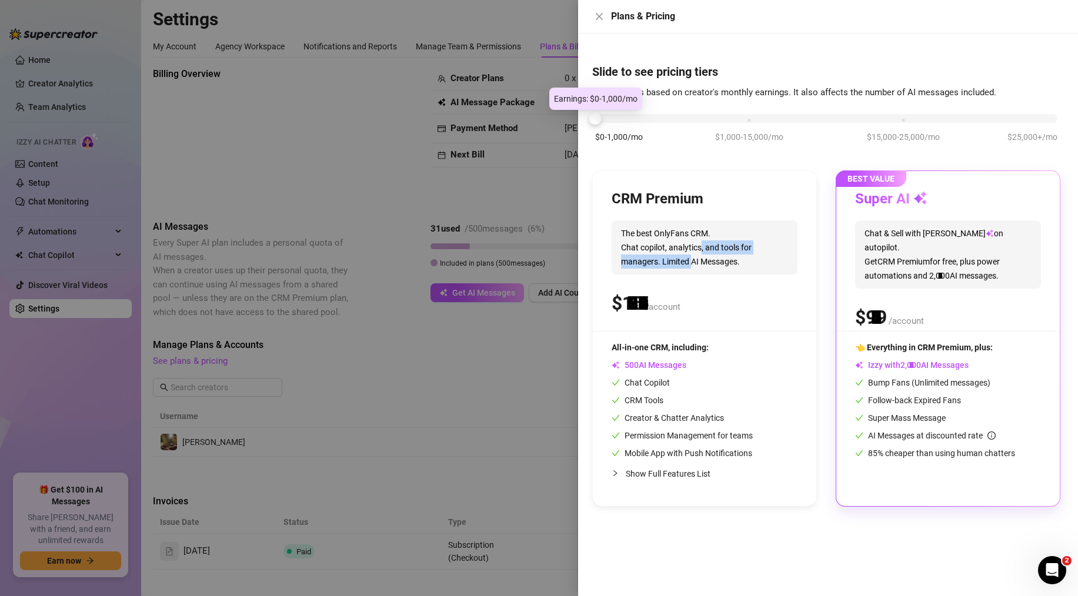
click at [619, 119] on div "$0-1,000/mo $1,000-15,000/mo $15,000-25,000/mo $25,000+/mo" at bounding box center [826, 115] width 462 height 7
click at [945, 281] on div "Super AI Chat & Sell with Izzy on autopilot. Get CRM Premium for free, plus pow…" at bounding box center [948, 260] width 186 height 141
click at [942, 283] on div "Super AI Chat & Sell with Izzy on autopilot. Get CRM Premium for free, plus pow…" at bounding box center [948, 260] width 186 height 141
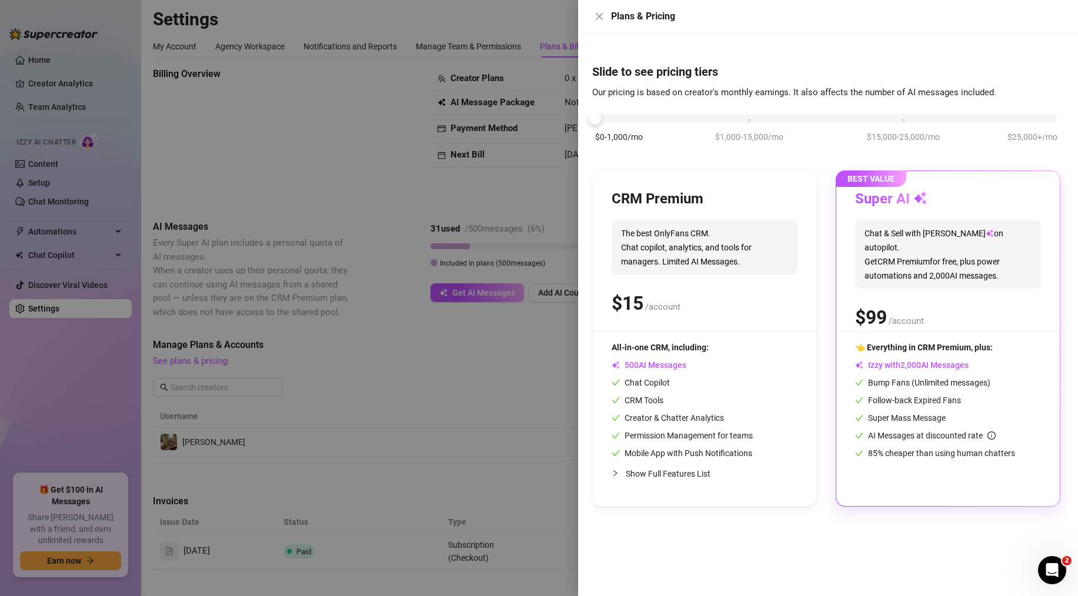
click at [942, 283] on div "Super AI Chat & Sell with Izzy on autopilot. Get CRM Premium for free, plus pow…" at bounding box center [948, 260] width 186 height 141
click at [506, 394] on div at bounding box center [539, 298] width 1078 height 596
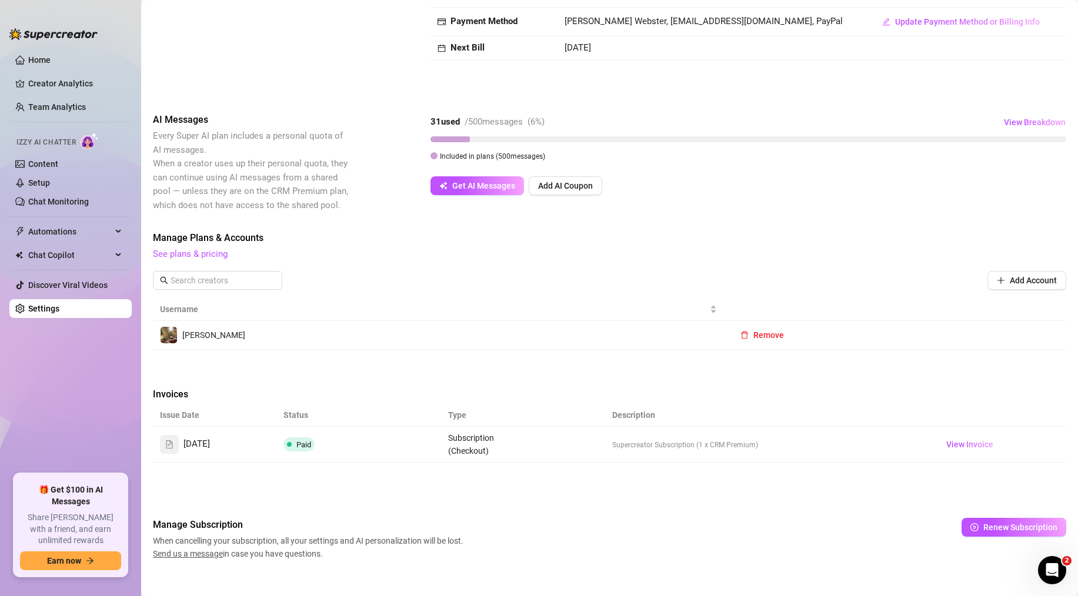
scroll to position [121, 0]
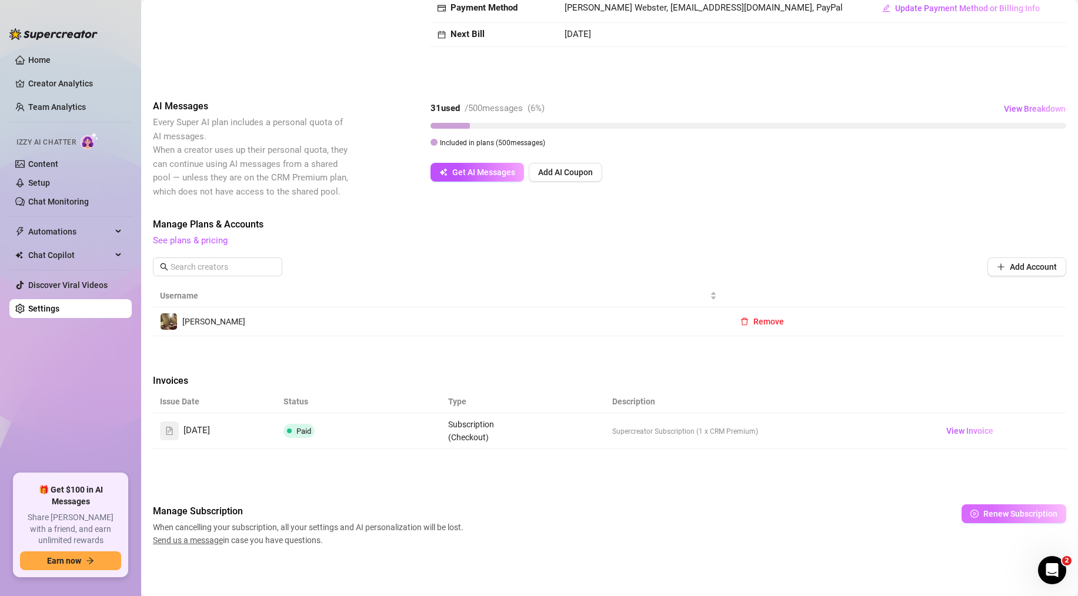
click at [984, 506] on button "Renew Subscription" at bounding box center [1013, 513] width 105 height 19
click at [1061, 485] on span "OK" at bounding box center [1061, 483] width 11 height 9
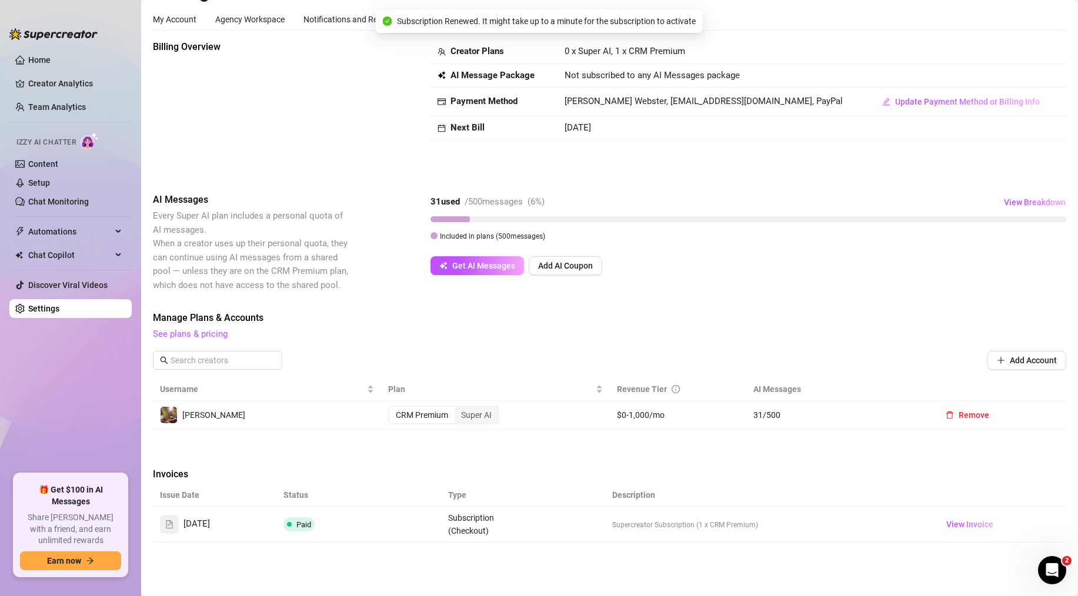
scroll to position [0, 0]
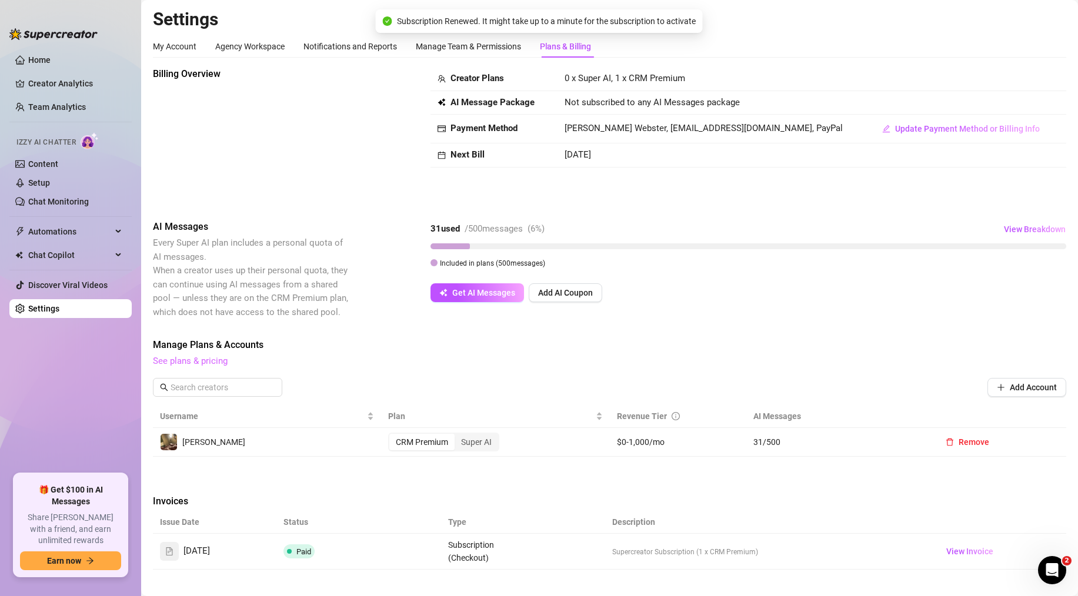
click at [198, 360] on link "See plans & pricing" at bounding box center [190, 361] width 75 height 11
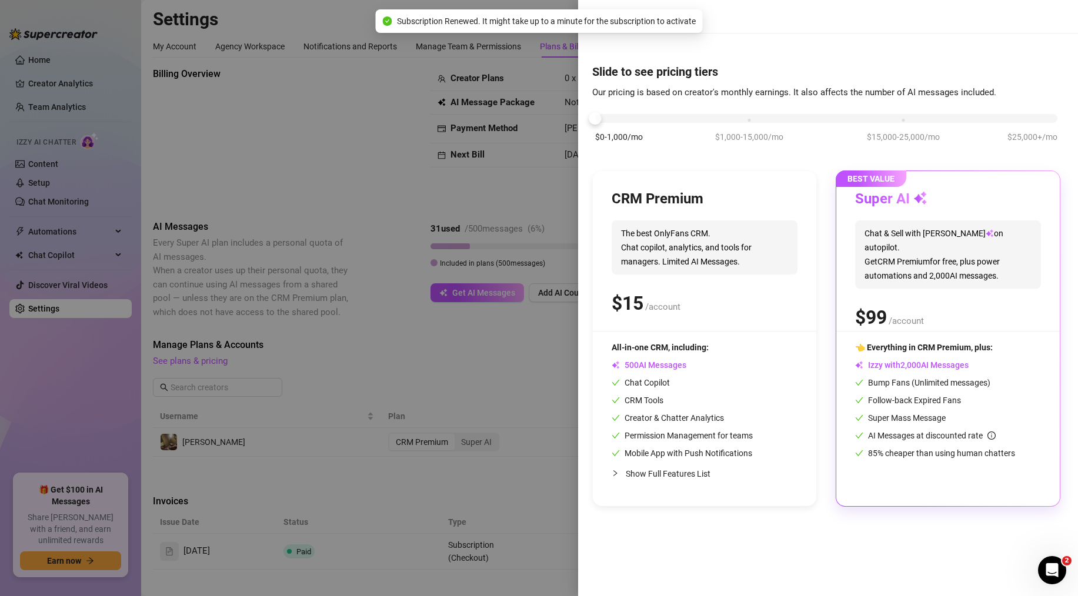
click at [714, 289] on div "$ /account" at bounding box center [704, 303] width 186 height 29
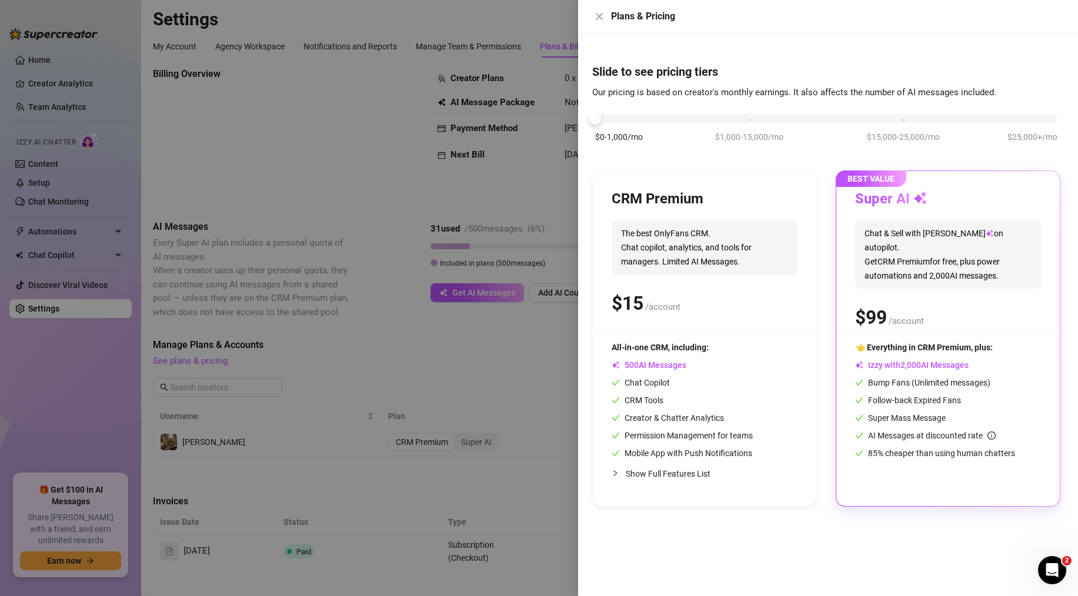
click at [276, 142] on div at bounding box center [539, 298] width 1078 height 596
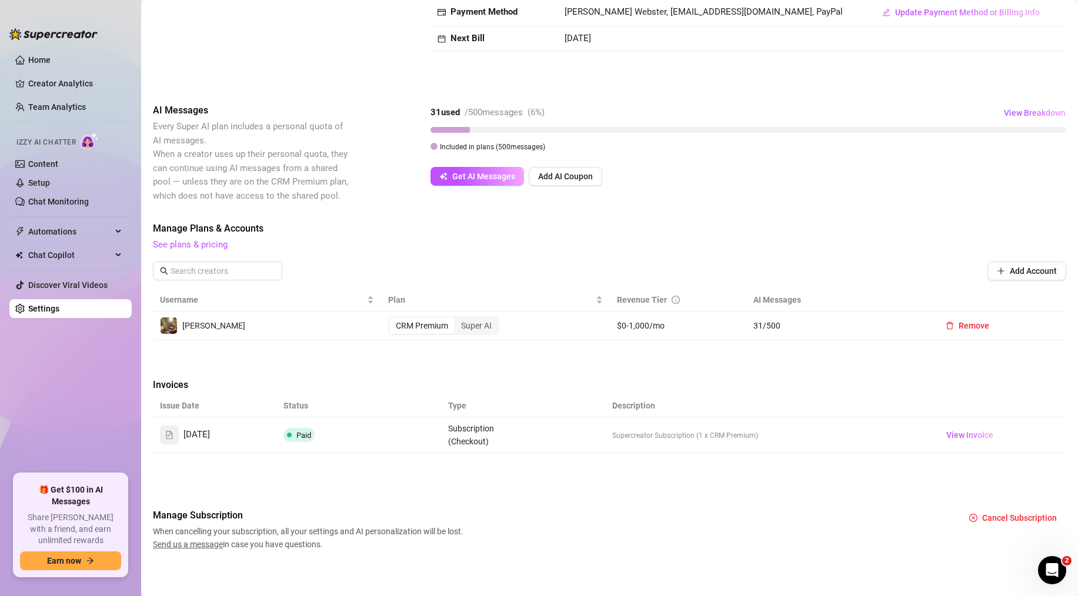
scroll to position [121, 0]
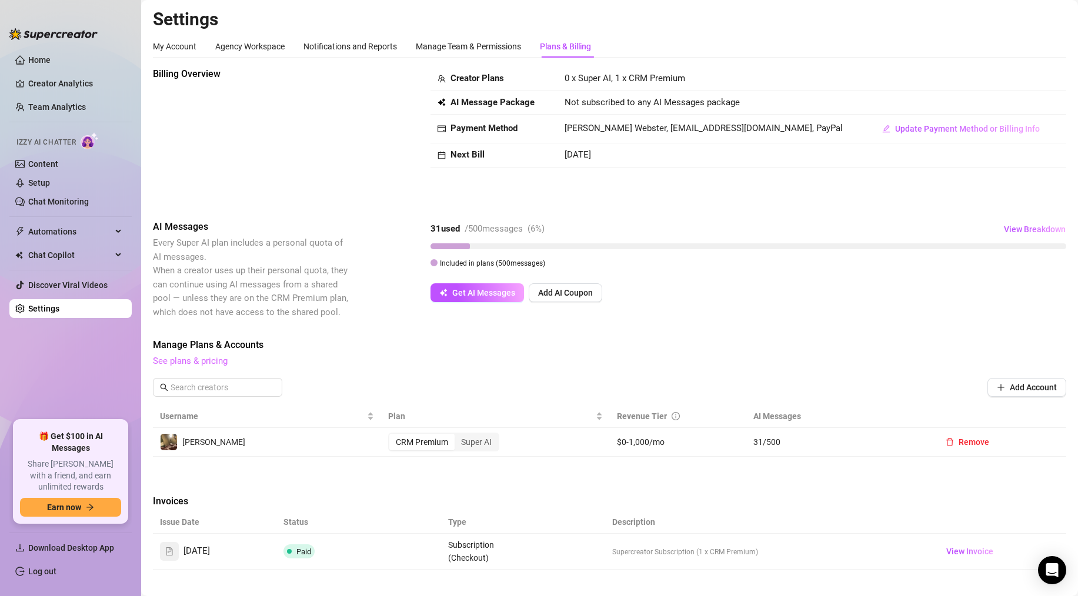
click at [200, 362] on link "See plans & pricing" at bounding box center [190, 361] width 75 height 11
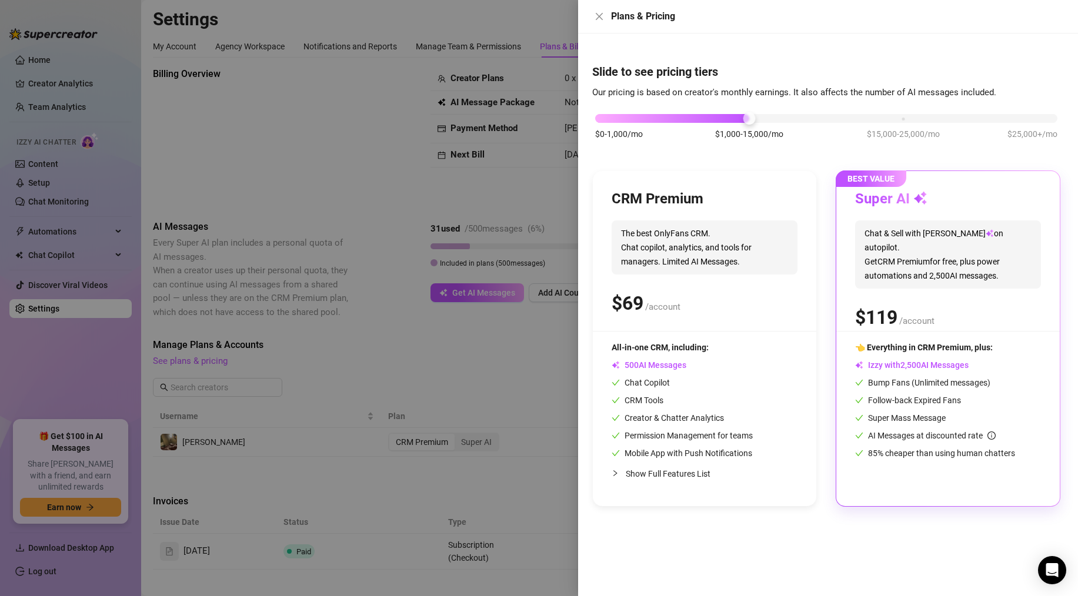
click at [302, 149] on div at bounding box center [539, 298] width 1078 height 596
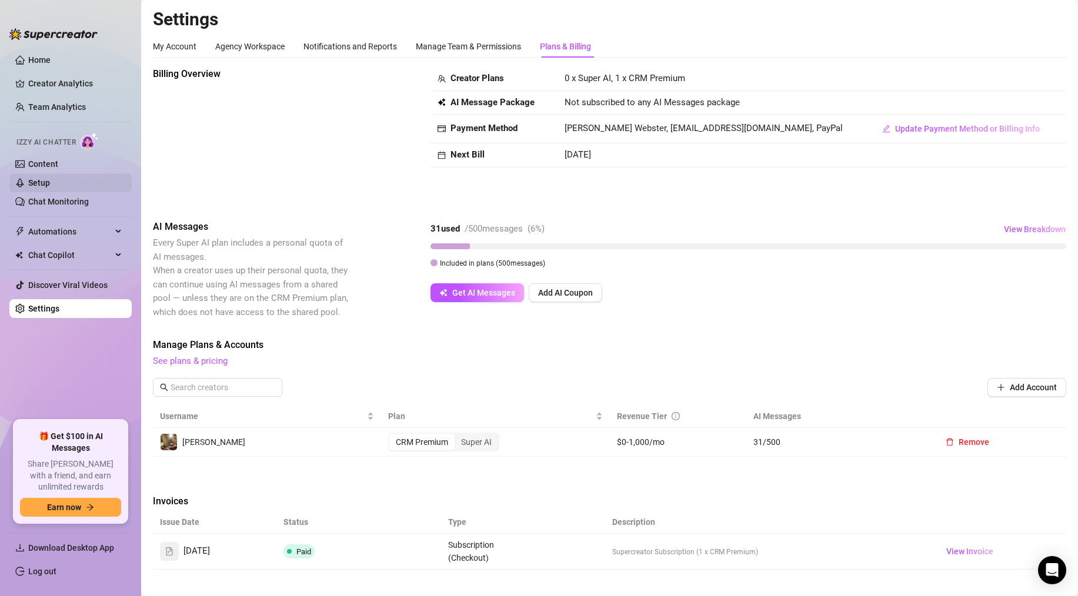
click at [50, 181] on link "Setup" at bounding box center [39, 182] width 22 height 9
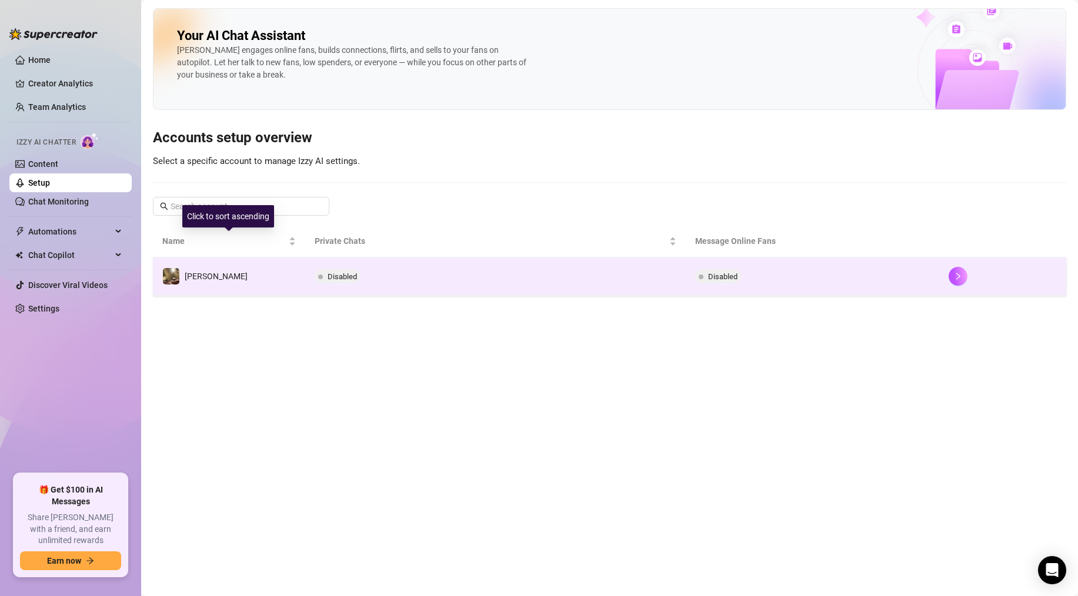
click at [231, 270] on td "[PERSON_NAME]" at bounding box center [229, 276] width 152 height 38
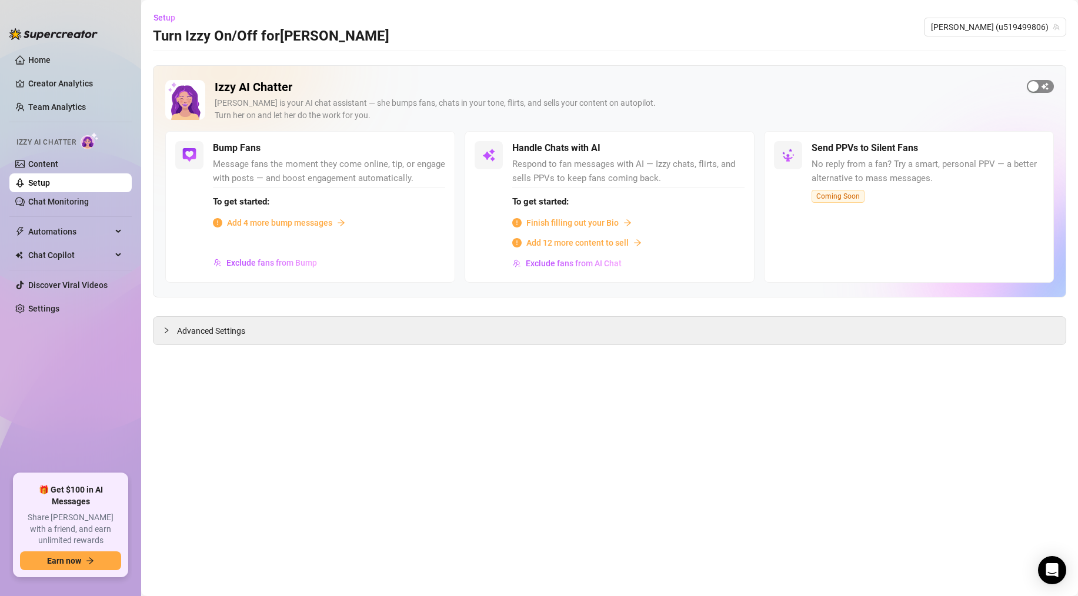
click at [1035, 86] on div "button" at bounding box center [1033, 86] width 11 height 11
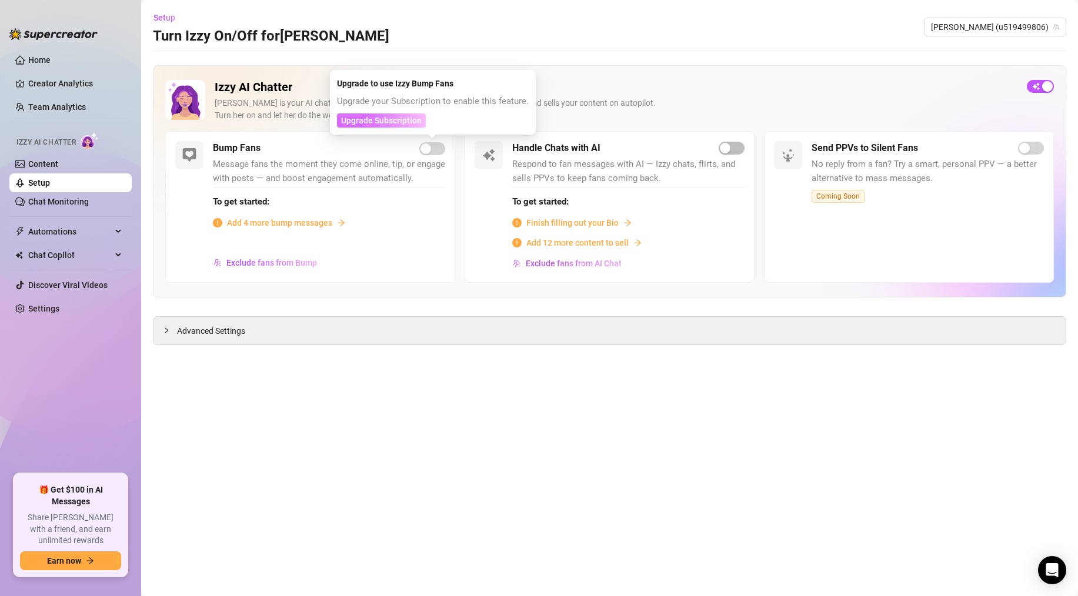
click at [396, 119] on span "Upgrade Subscription" at bounding box center [381, 120] width 81 height 9
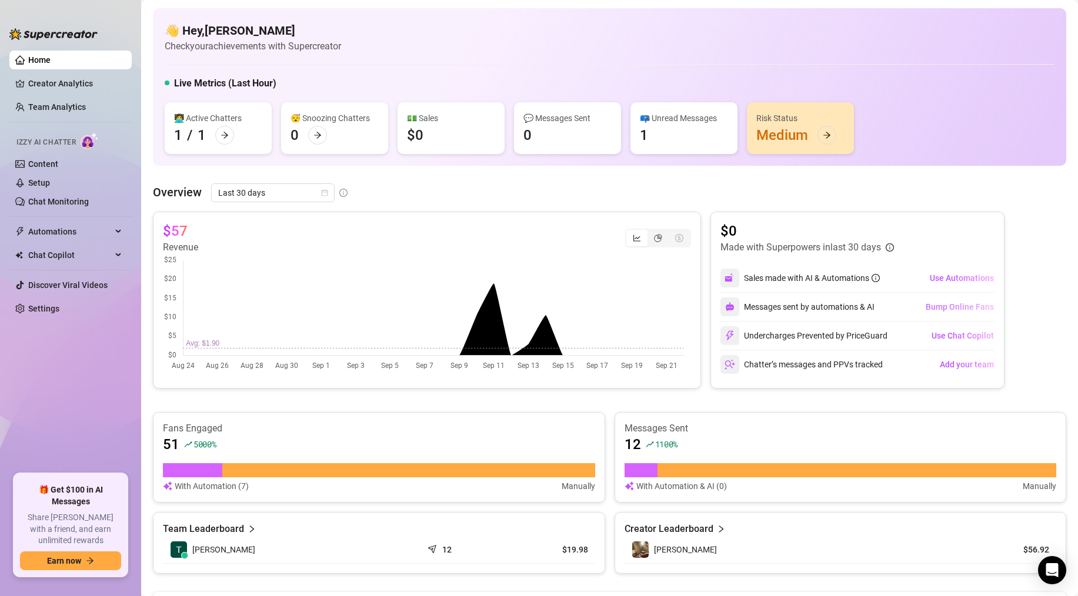
click at [955, 310] on span "Bump Online Fans" at bounding box center [959, 306] width 68 height 9
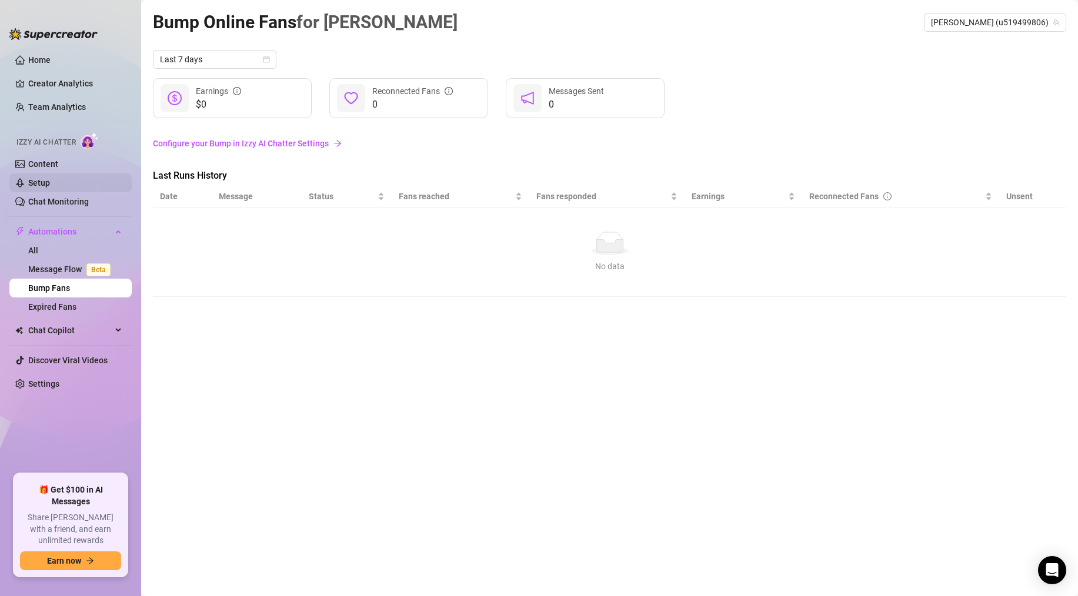
click at [50, 184] on link "Setup" at bounding box center [39, 182] width 22 height 9
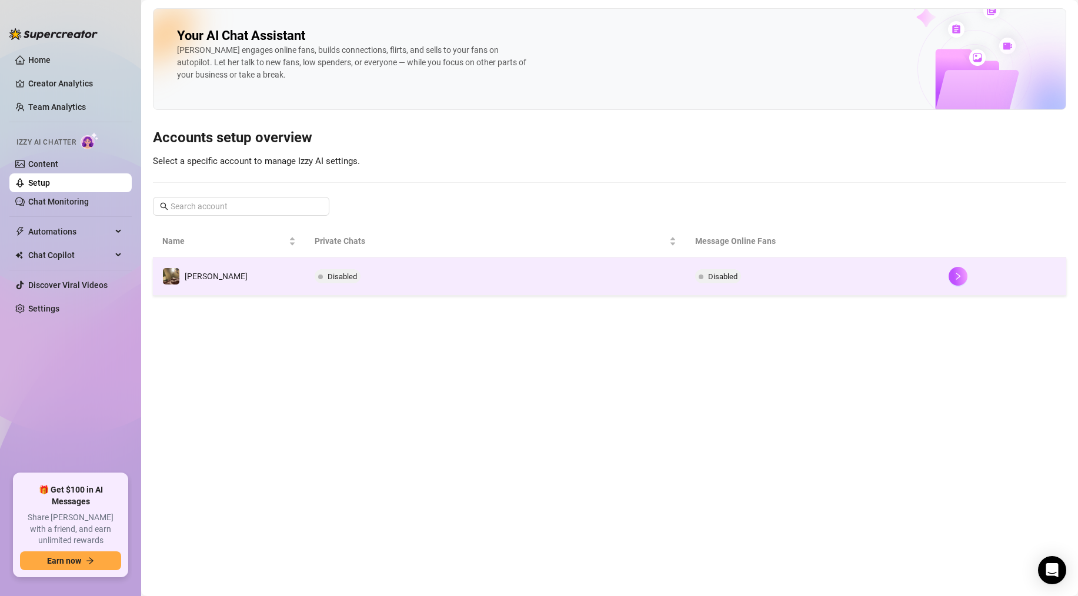
click at [229, 274] on td "[PERSON_NAME]" at bounding box center [229, 276] width 152 height 38
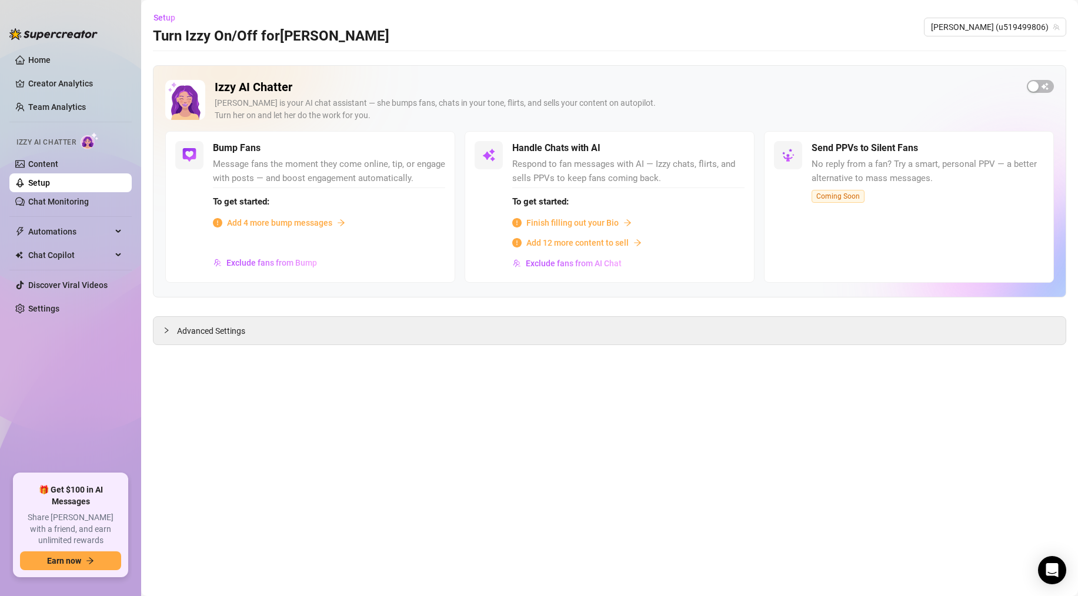
click at [284, 223] on span "Add 4 more bump messages" at bounding box center [279, 222] width 105 height 13
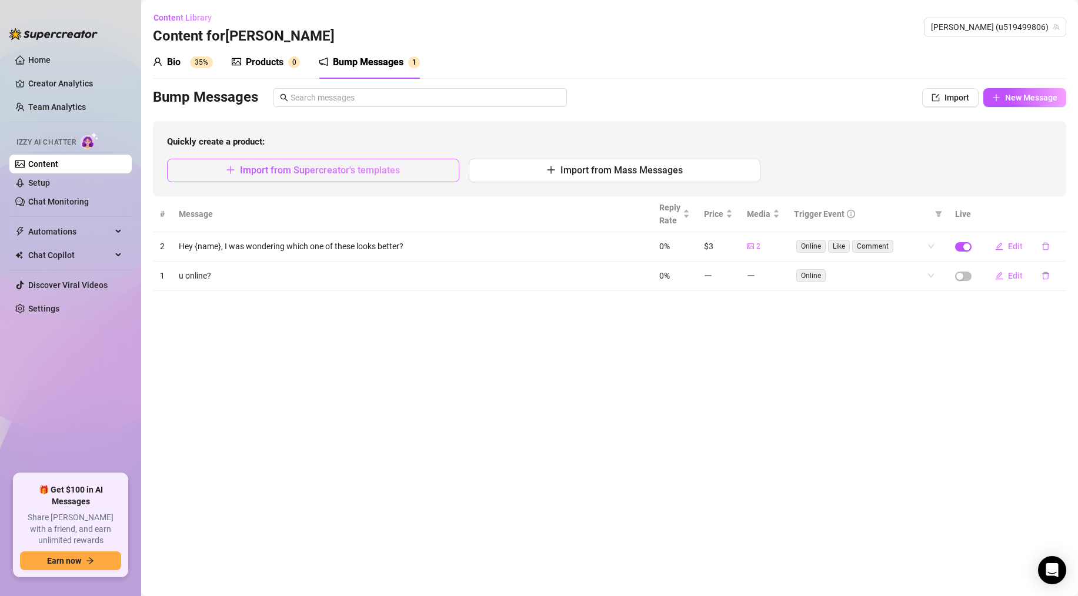
click at [298, 163] on button "Import from Supercreator's templates" at bounding box center [313, 171] width 292 height 24
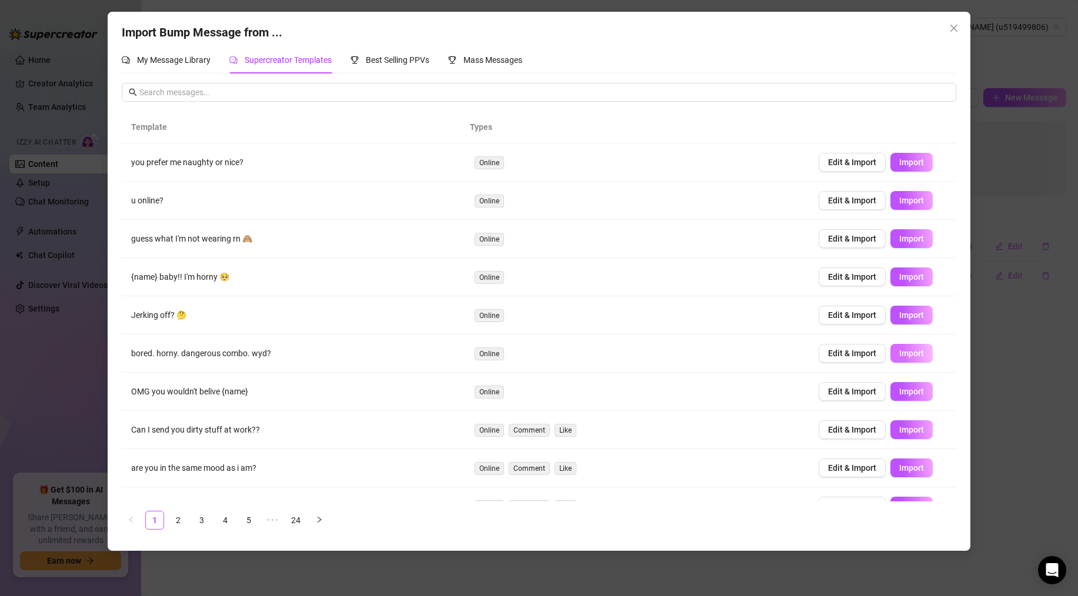
click at [899, 352] on span "Import" at bounding box center [911, 353] width 25 height 9
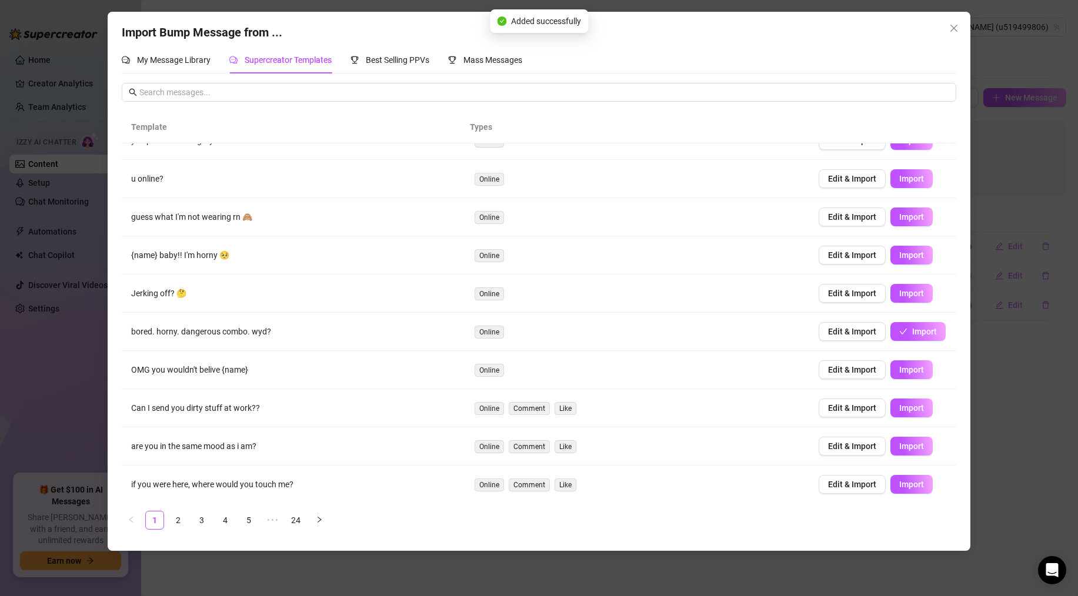
scroll to position [24, 0]
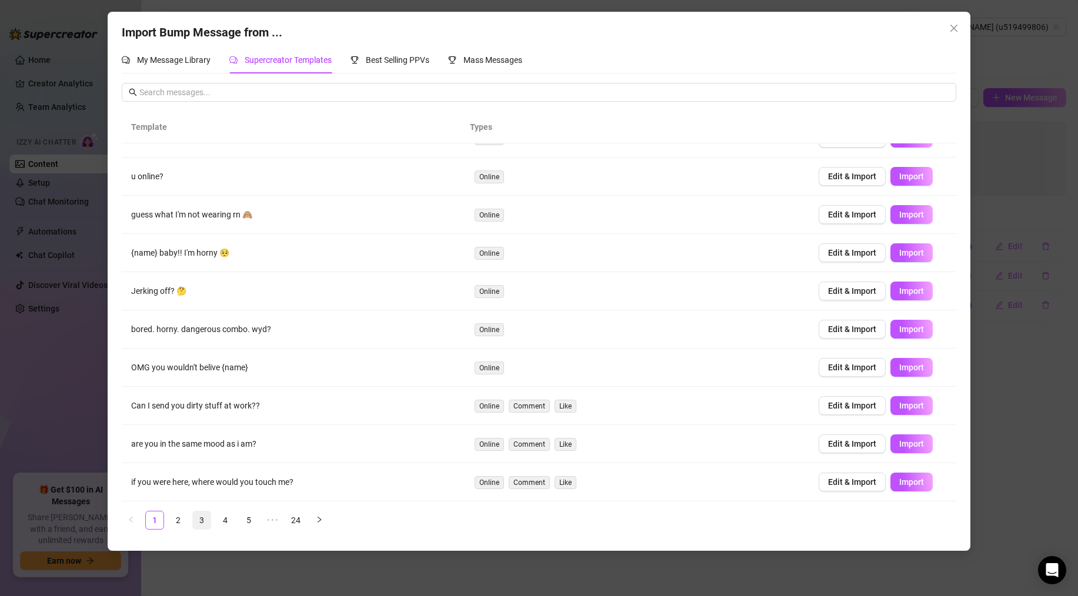
click at [202, 520] on link "3" at bounding box center [202, 520] width 18 height 18
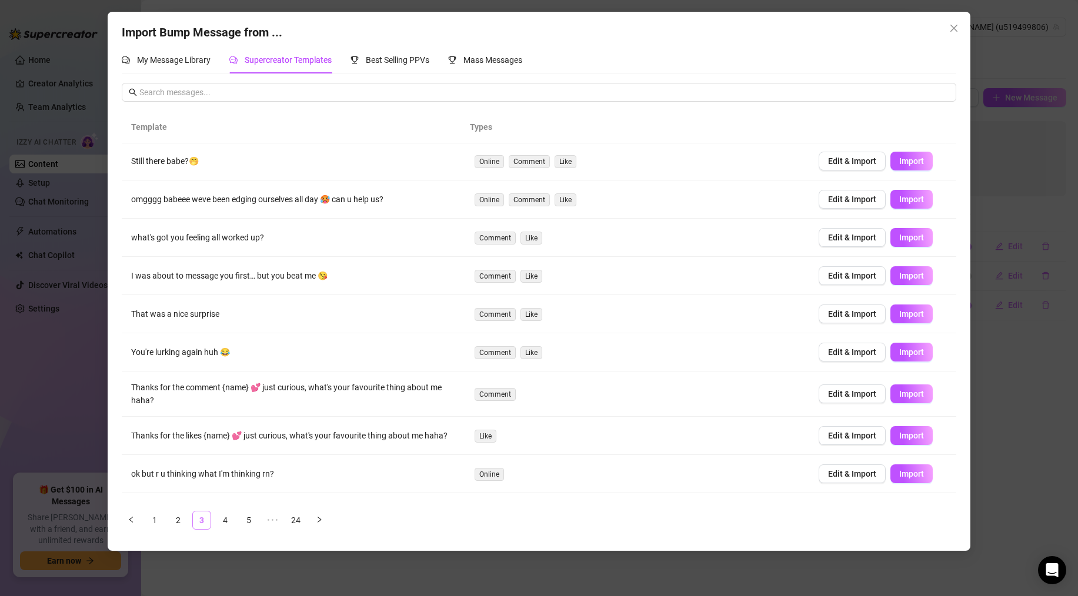
scroll to position [0, 0]
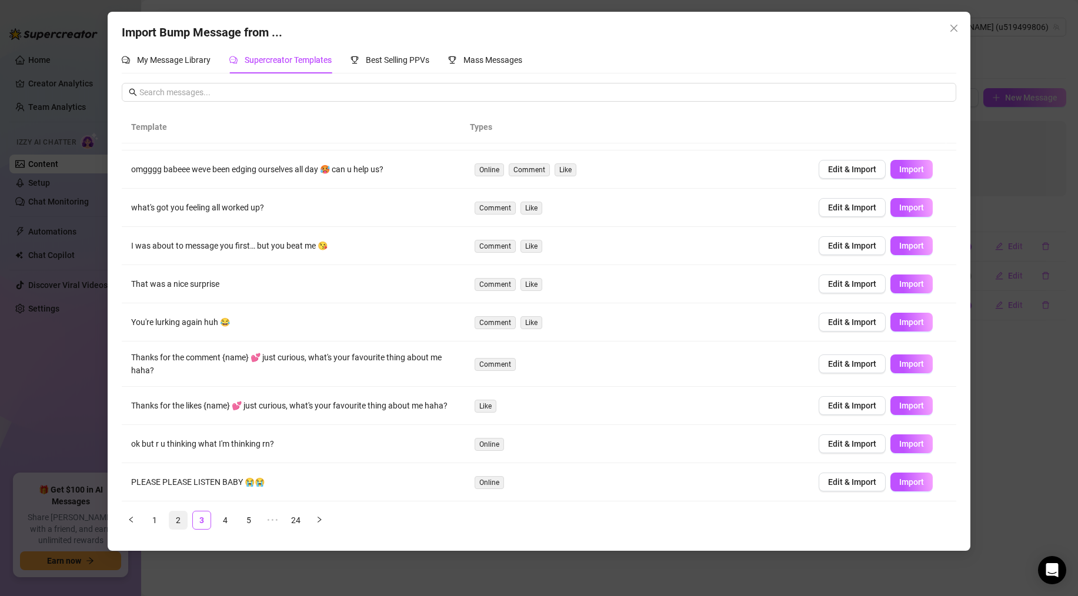
click at [180, 521] on link "2" at bounding box center [178, 520] width 18 height 18
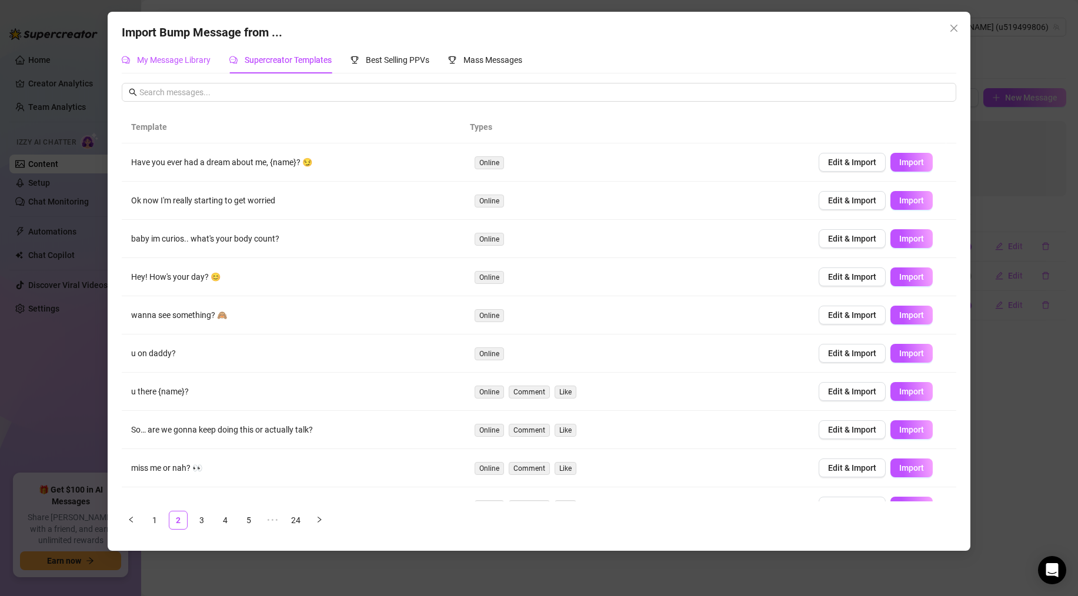
click at [200, 61] on span "My Message Library" at bounding box center [173, 59] width 73 height 9
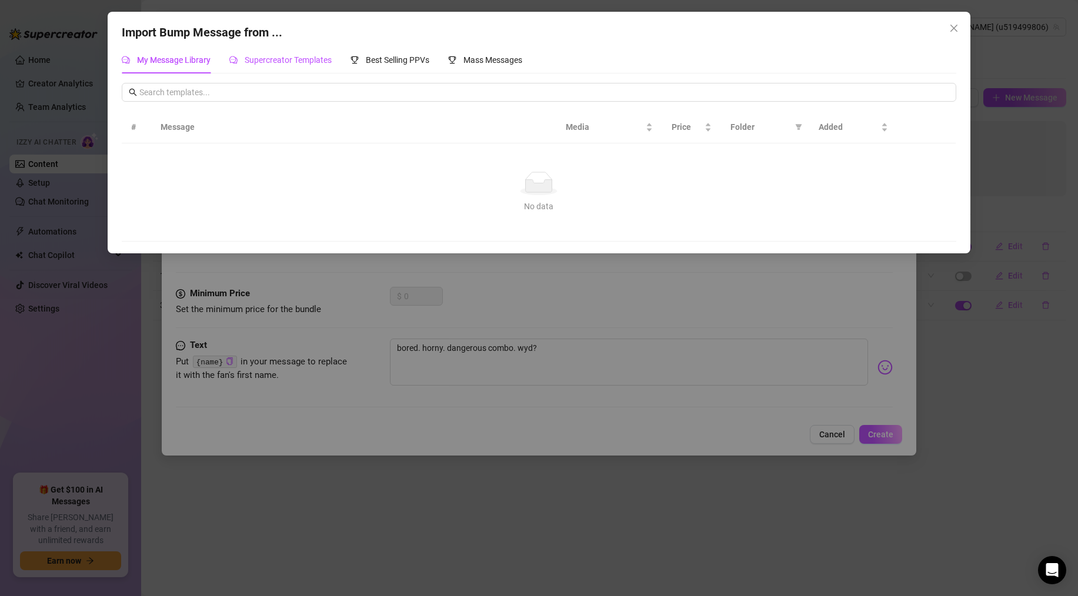
click at [278, 58] on span "Supercreator Templates" at bounding box center [288, 59] width 87 height 9
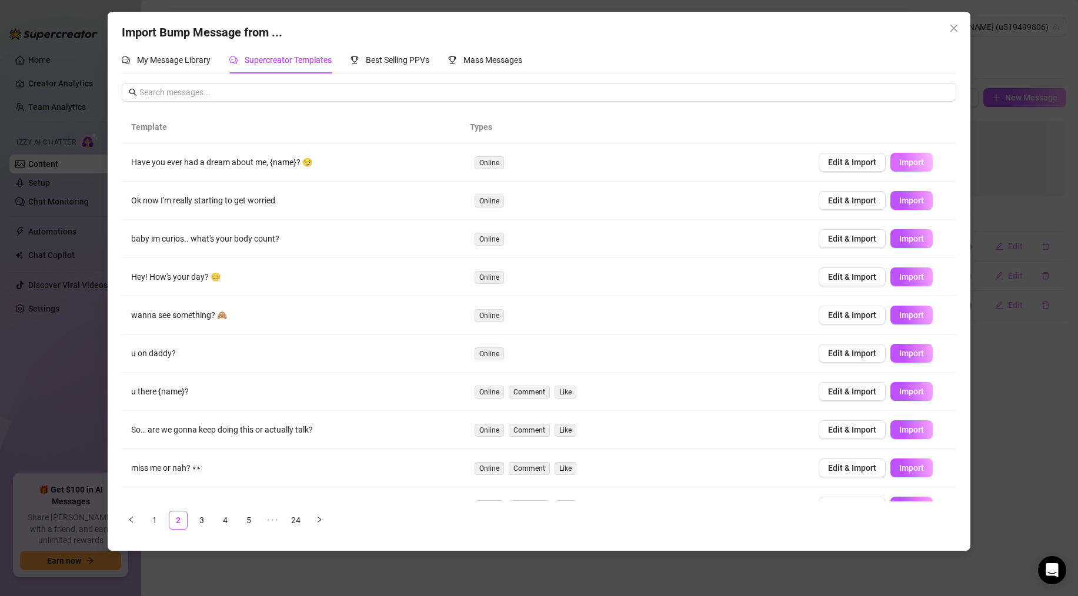
click at [899, 164] on span "Import" at bounding box center [911, 162] width 25 height 9
click at [899, 274] on span "Import" at bounding box center [911, 276] width 25 height 9
click at [953, 26] on icon "close" at bounding box center [953, 28] width 9 height 9
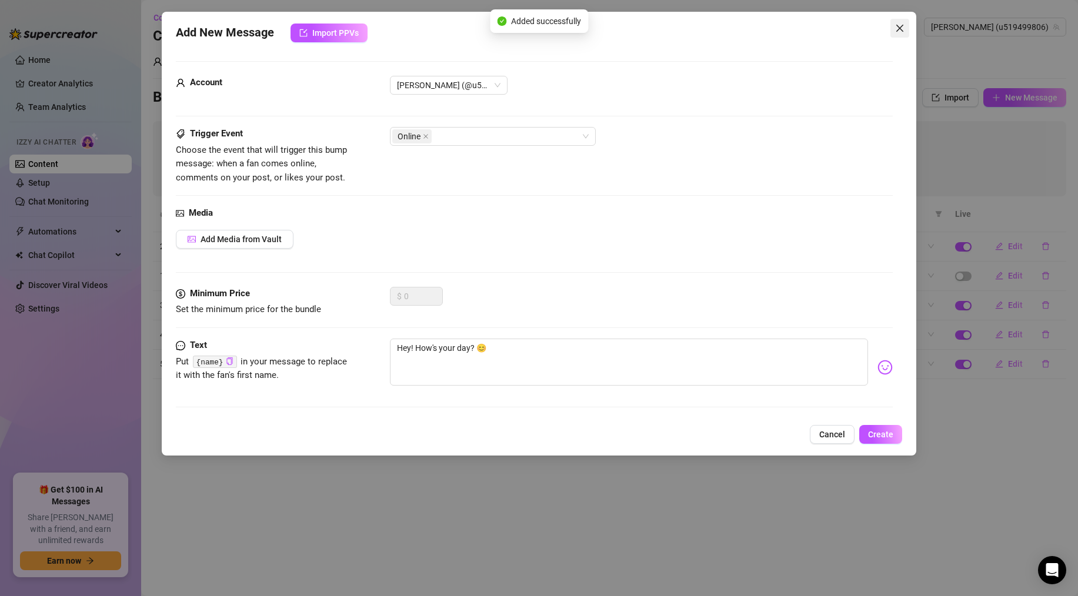
click at [898, 26] on icon "close" at bounding box center [899, 28] width 7 height 7
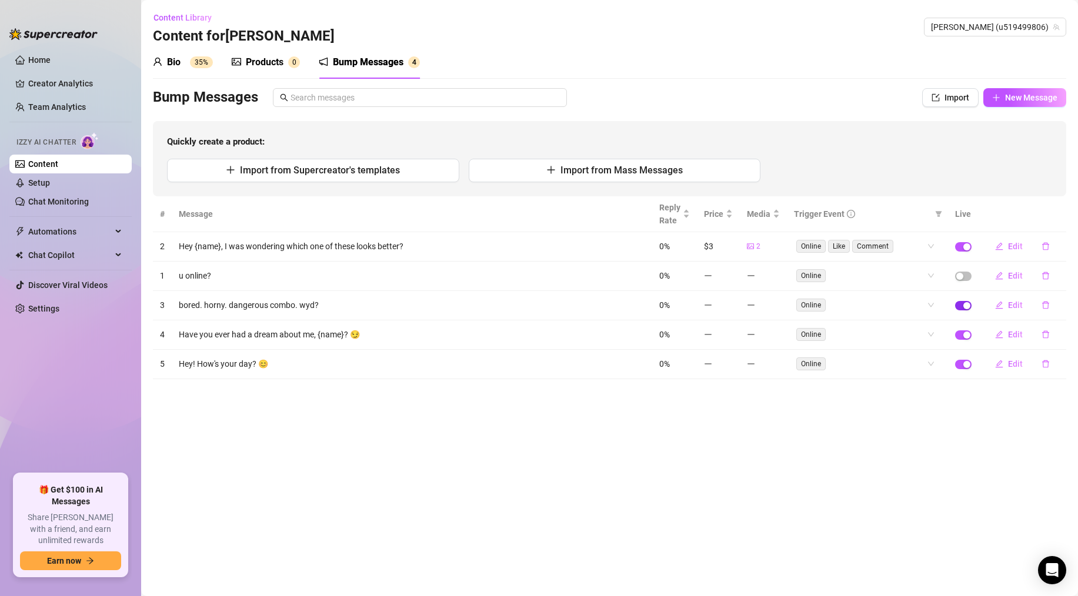
click at [967, 307] on div "button" at bounding box center [966, 305] width 7 height 7
click at [968, 335] on div "button" at bounding box center [966, 335] width 7 height 7
click at [963, 364] on button "button" at bounding box center [963, 364] width 16 height 9
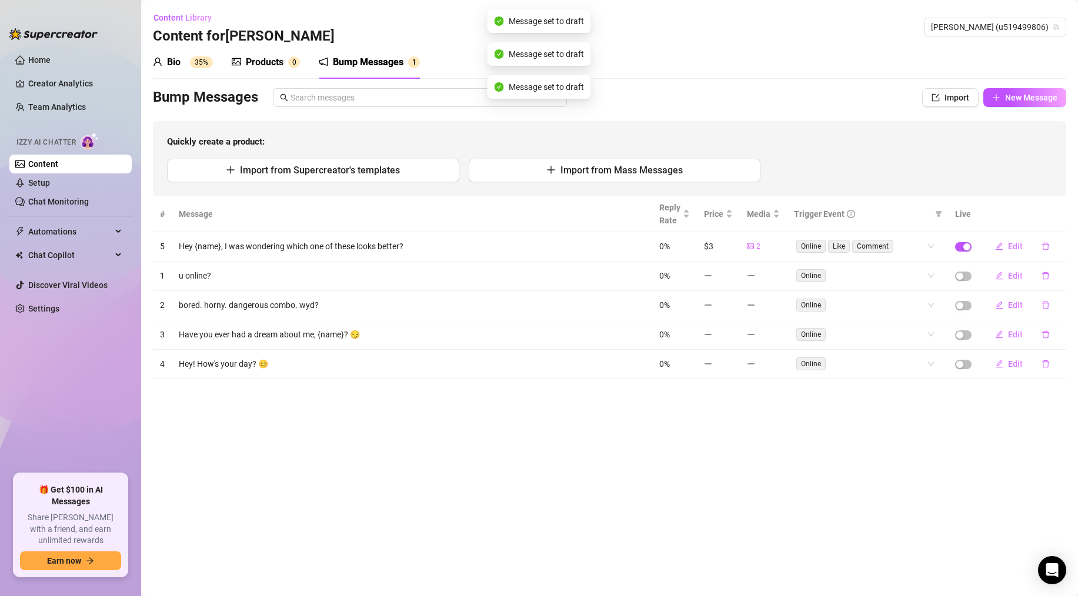
click at [688, 447] on main "Content Library Content for Travis Travis (u519499806) Bio 35% Products 0 Bump …" at bounding box center [609, 298] width 937 height 596
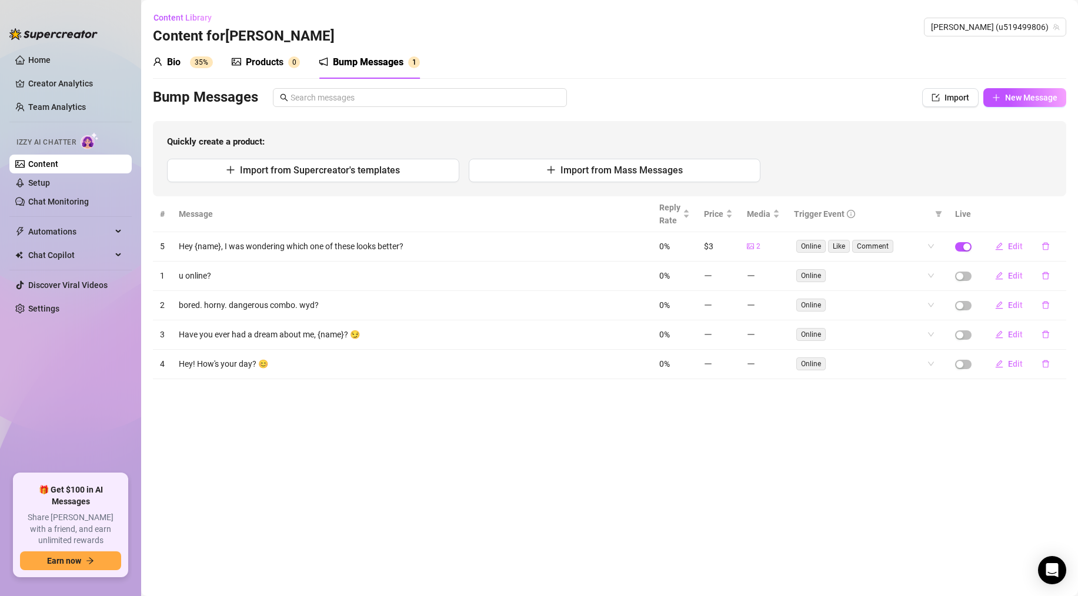
click at [350, 63] on div "Bump Messages" at bounding box center [368, 62] width 71 height 14
click at [50, 186] on link "Setup" at bounding box center [39, 182] width 22 height 9
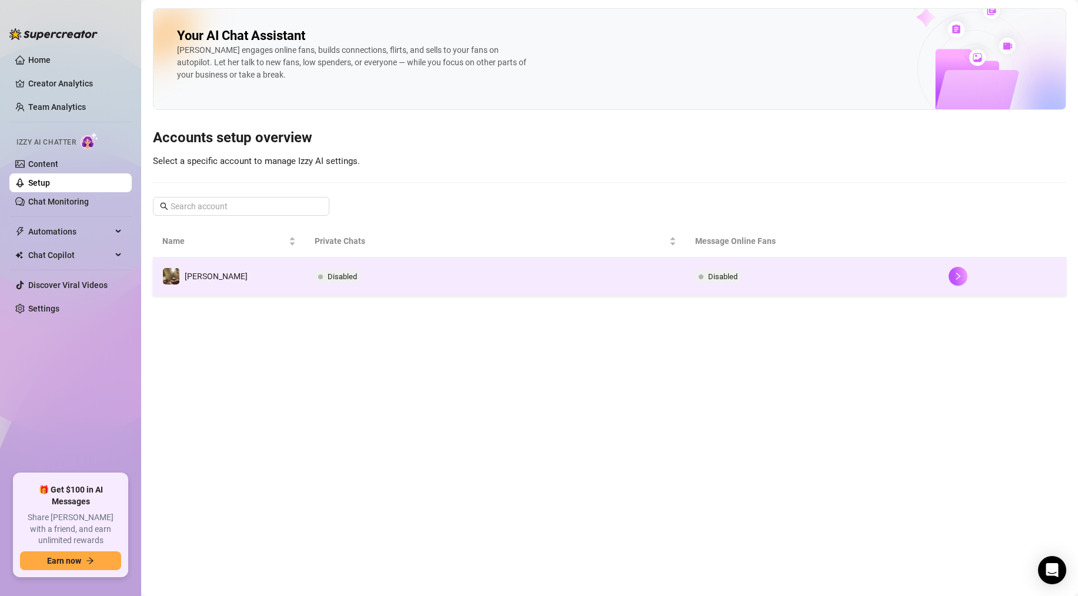
click at [208, 280] on td "[PERSON_NAME]" at bounding box center [229, 276] width 152 height 38
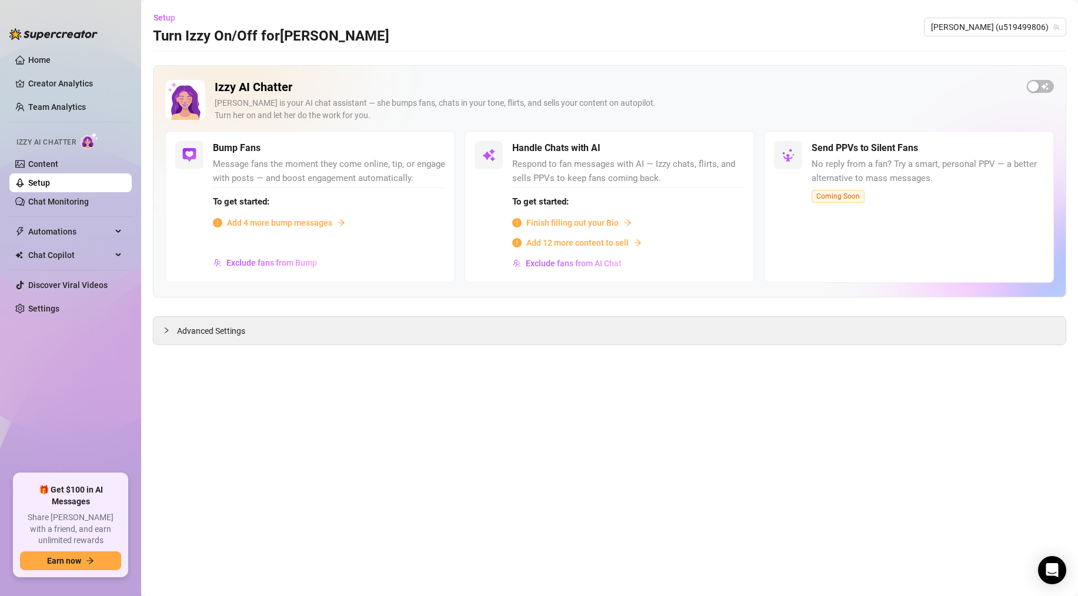
click at [287, 165] on span "Message fans the moment they come online, tip, or engage with posts — and boost…" at bounding box center [329, 172] width 232 height 28
click at [1048, 84] on span "button" at bounding box center [1039, 86] width 27 height 13
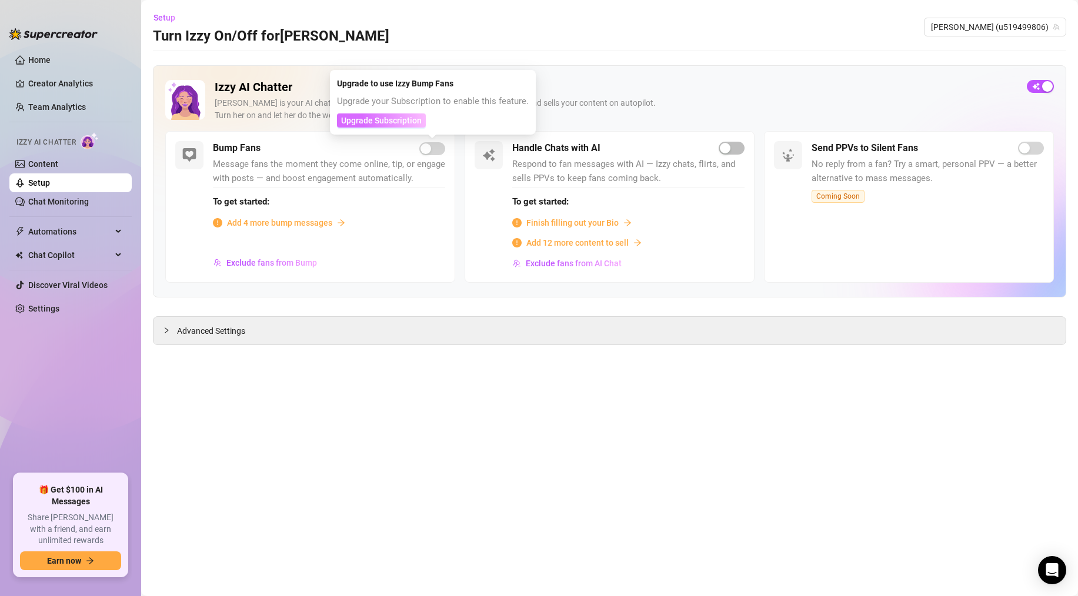
click at [394, 122] on span "Upgrade Subscription" at bounding box center [381, 120] width 81 height 9
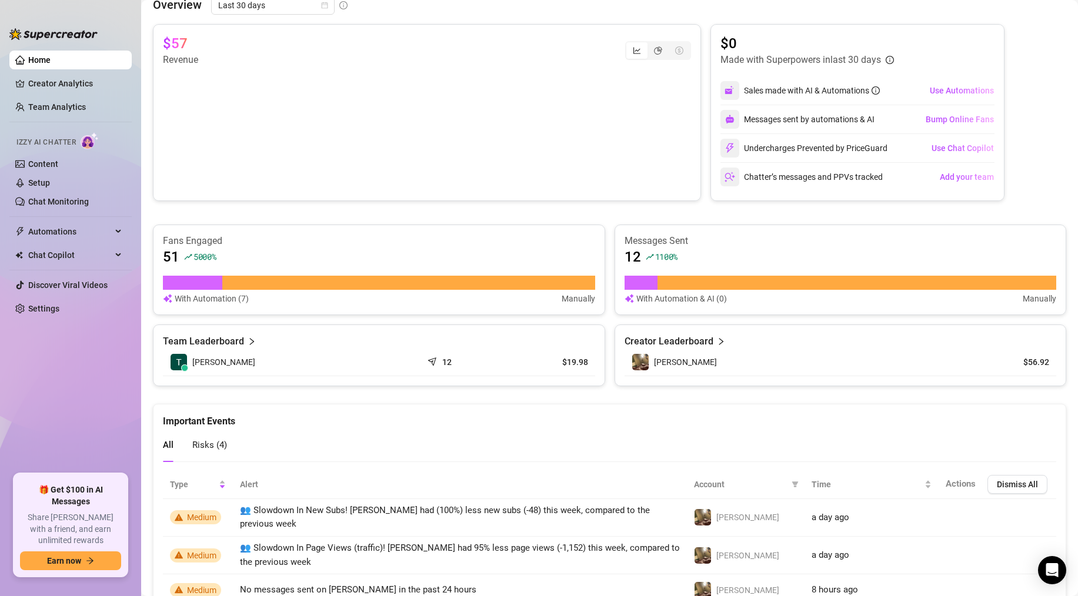
scroll to position [269, 0]
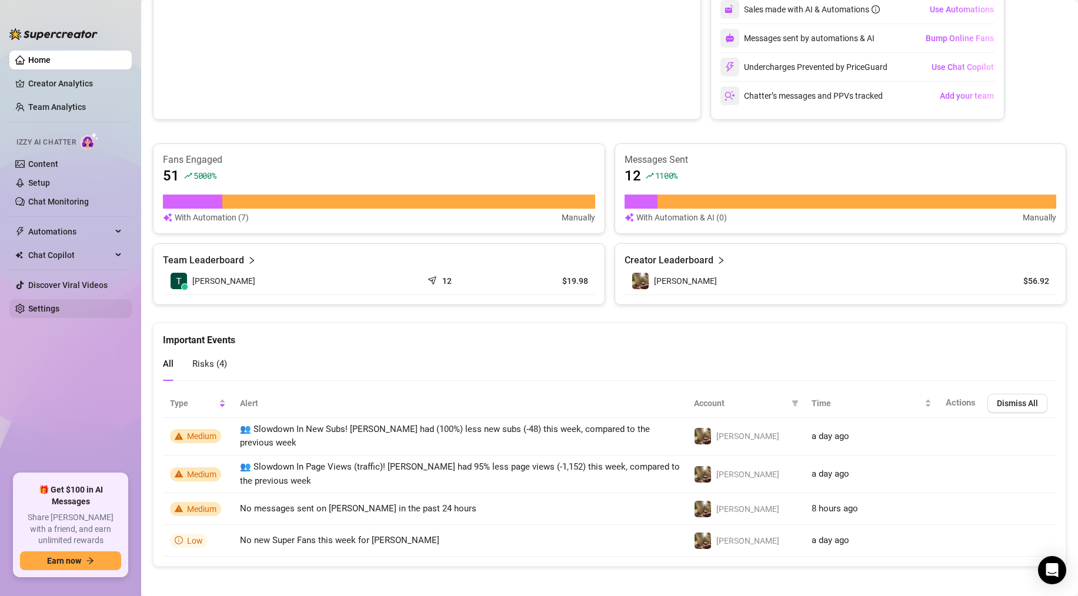
click at [59, 308] on link "Settings" at bounding box center [43, 308] width 31 height 9
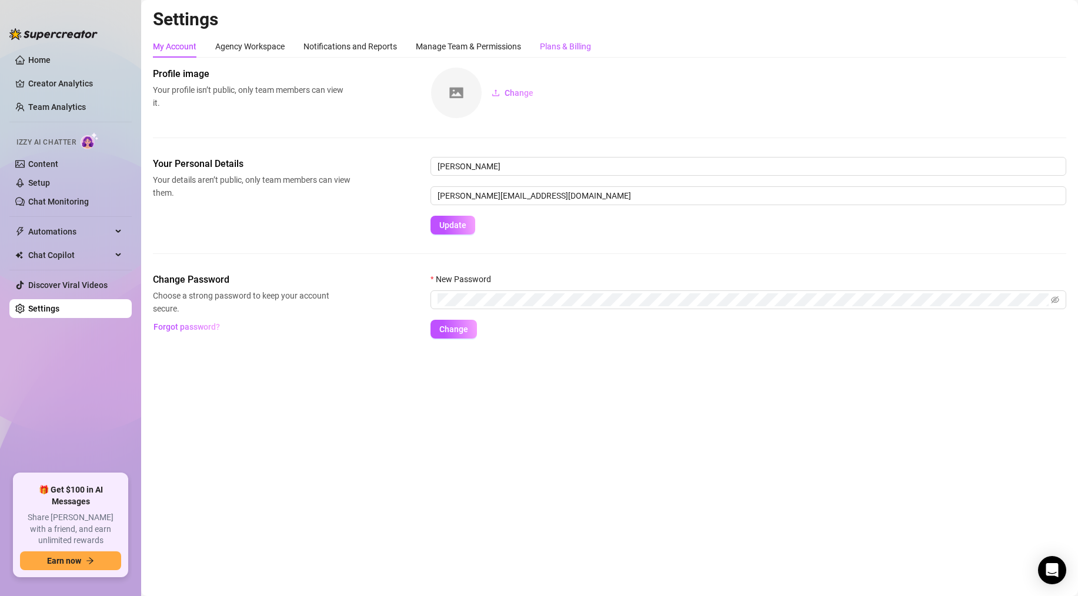
click at [556, 44] on div "Plans & Billing" at bounding box center [565, 46] width 51 height 13
